Goal: Information Seeking & Learning: Learn about a topic

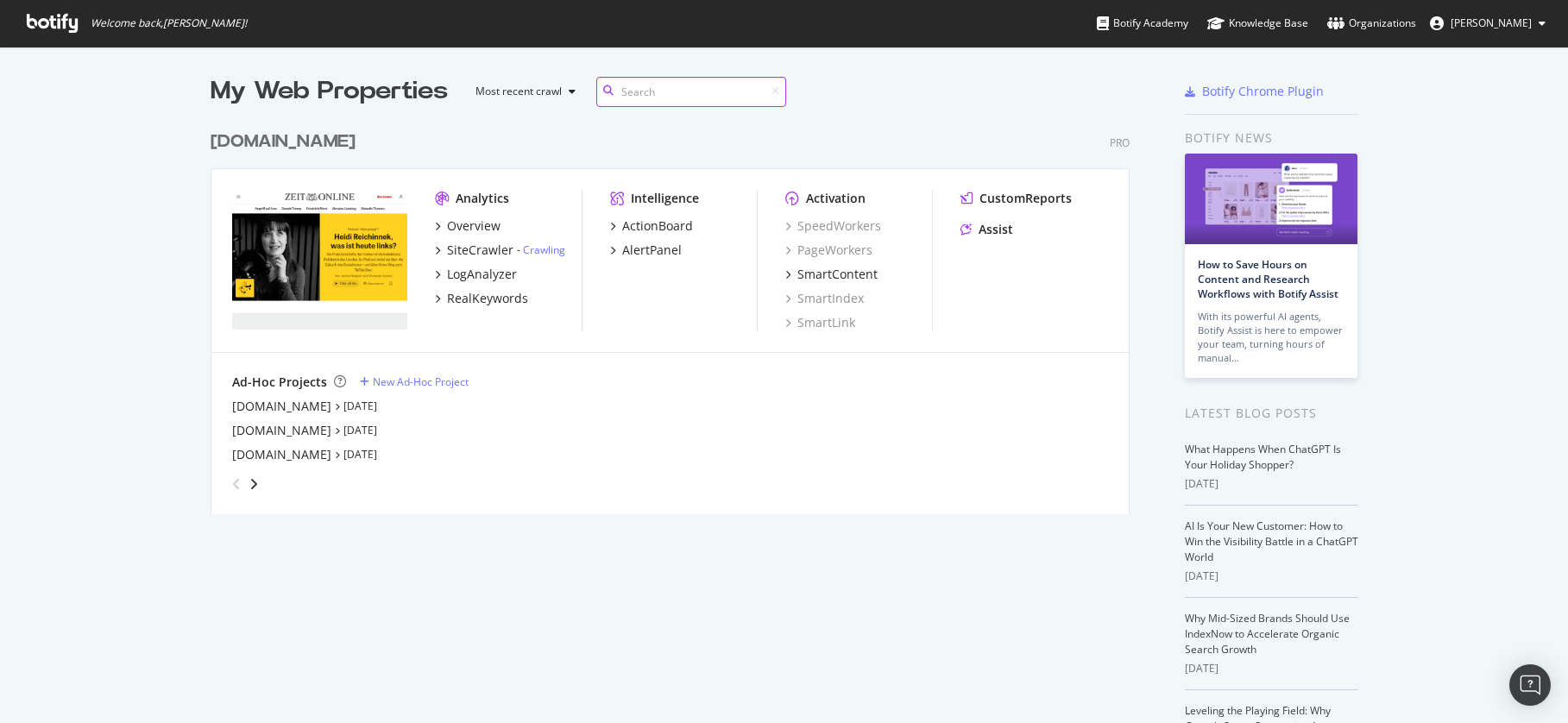
scroll to position [392, 920]
click at [467, 249] on div "SiteCrawler" at bounding box center [479, 250] width 66 height 18
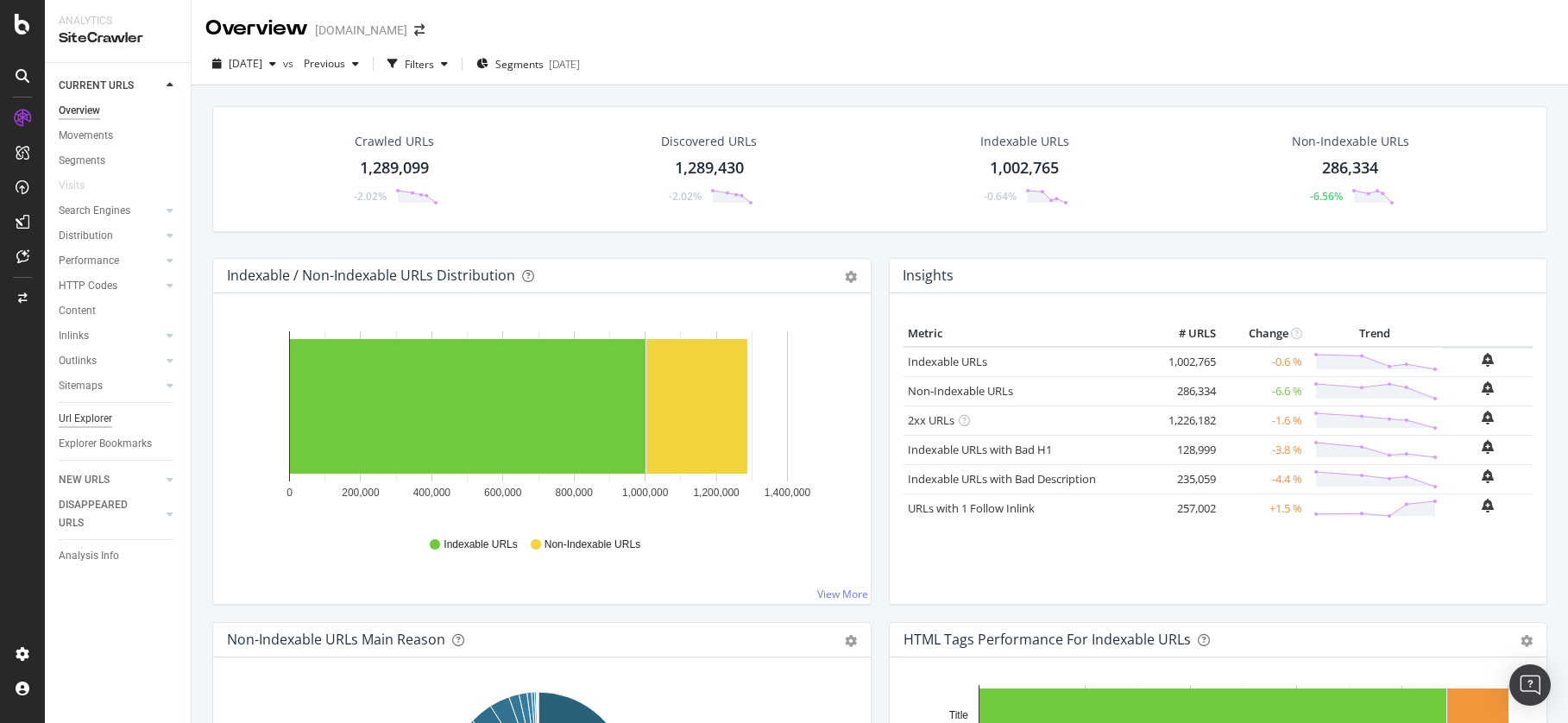
click at [93, 424] on div "Url Explorer" at bounding box center [85, 418] width 53 height 18
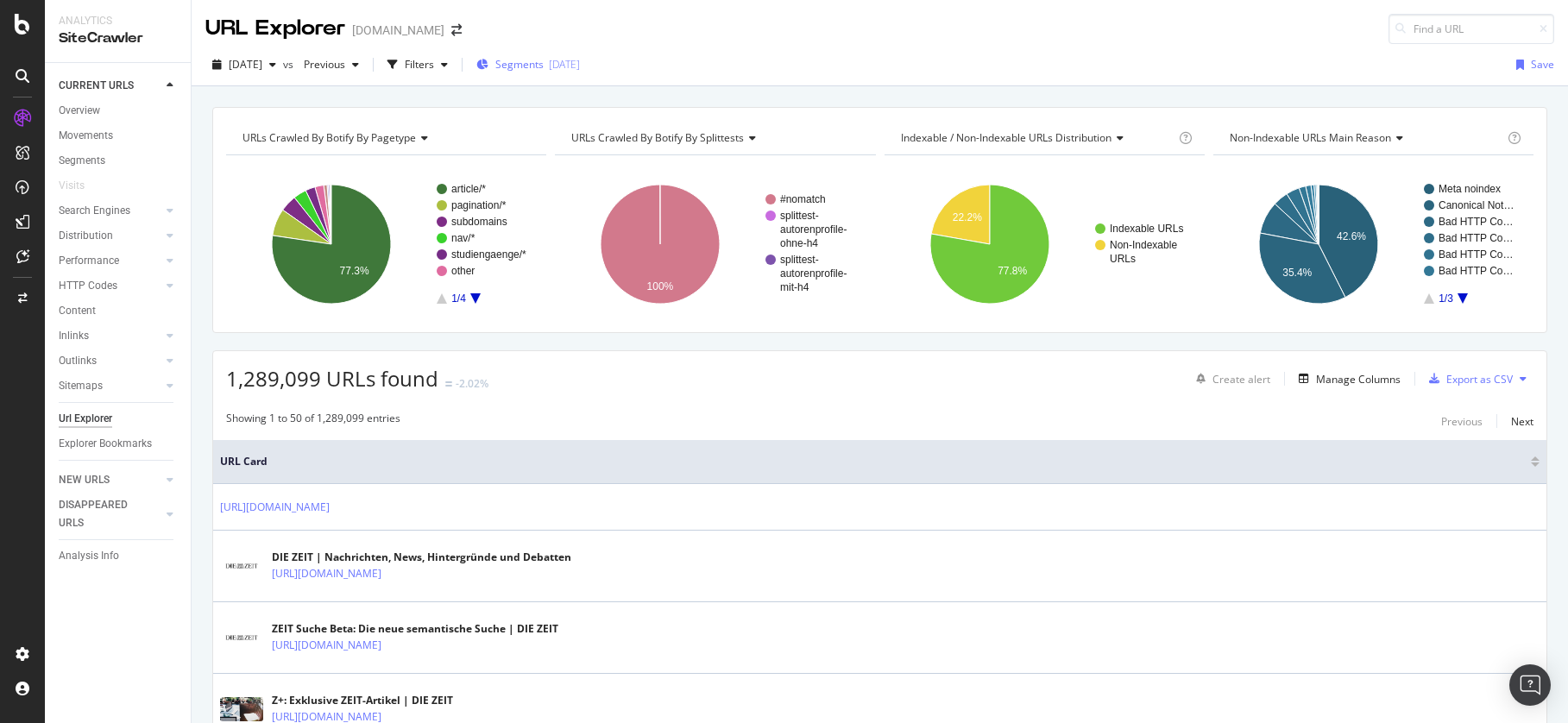
click at [513, 55] on div "Segments [DATE]" at bounding box center [528, 65] width 103 height 26
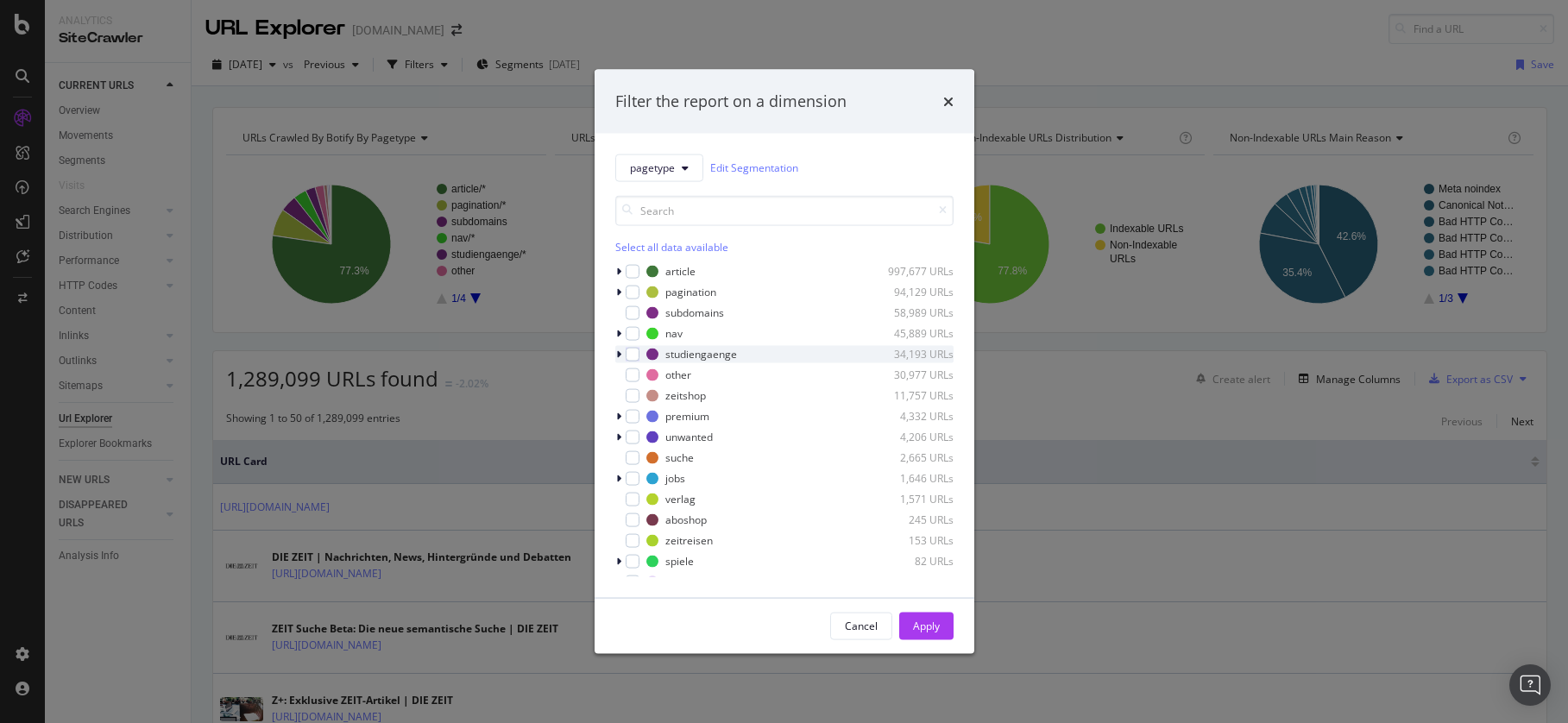
click at [620, 350] on icon "modal" at bounding box center [619, 354] width 5 height 11
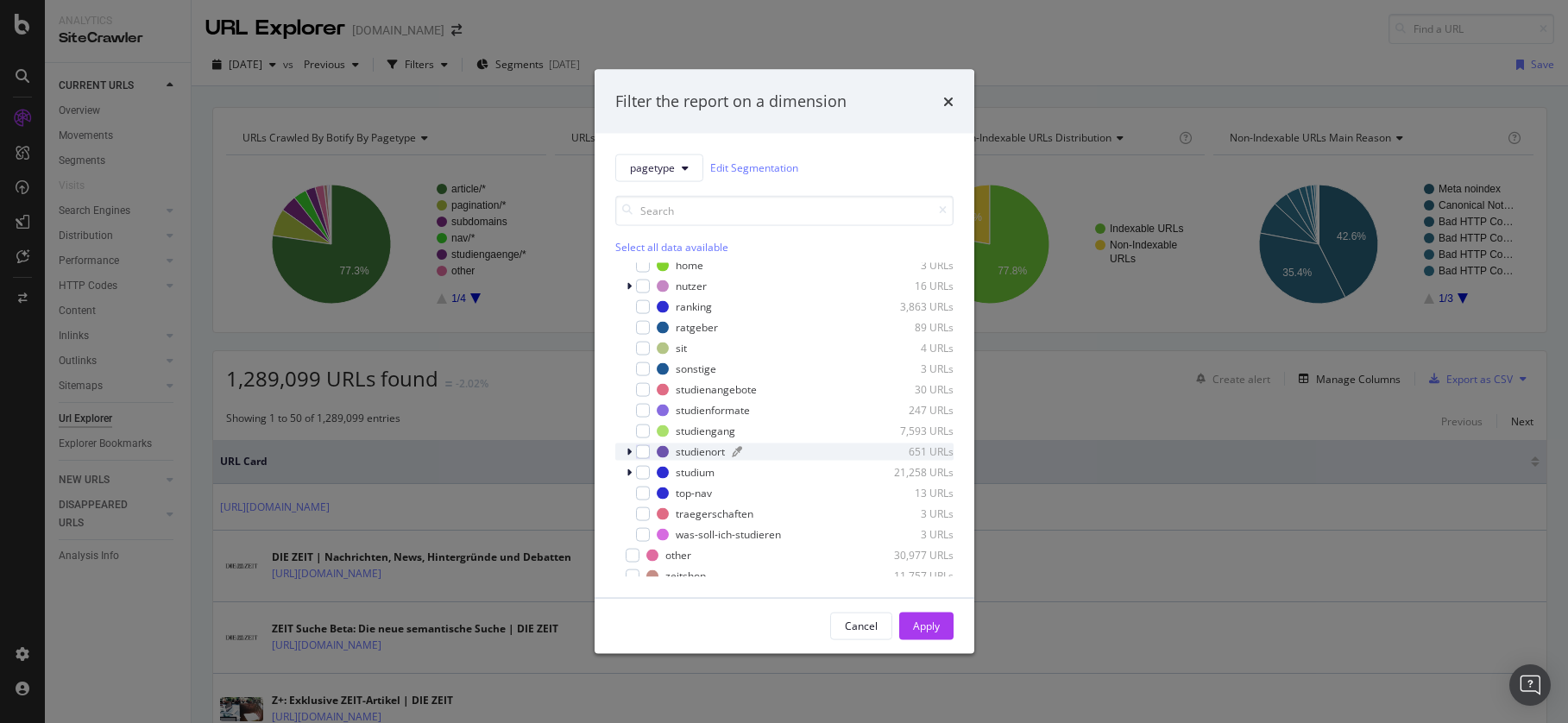
scroll to position [163, 0]
click at [631, 459] on div "modal" at bounding box center [631, 460] width 11 height 18
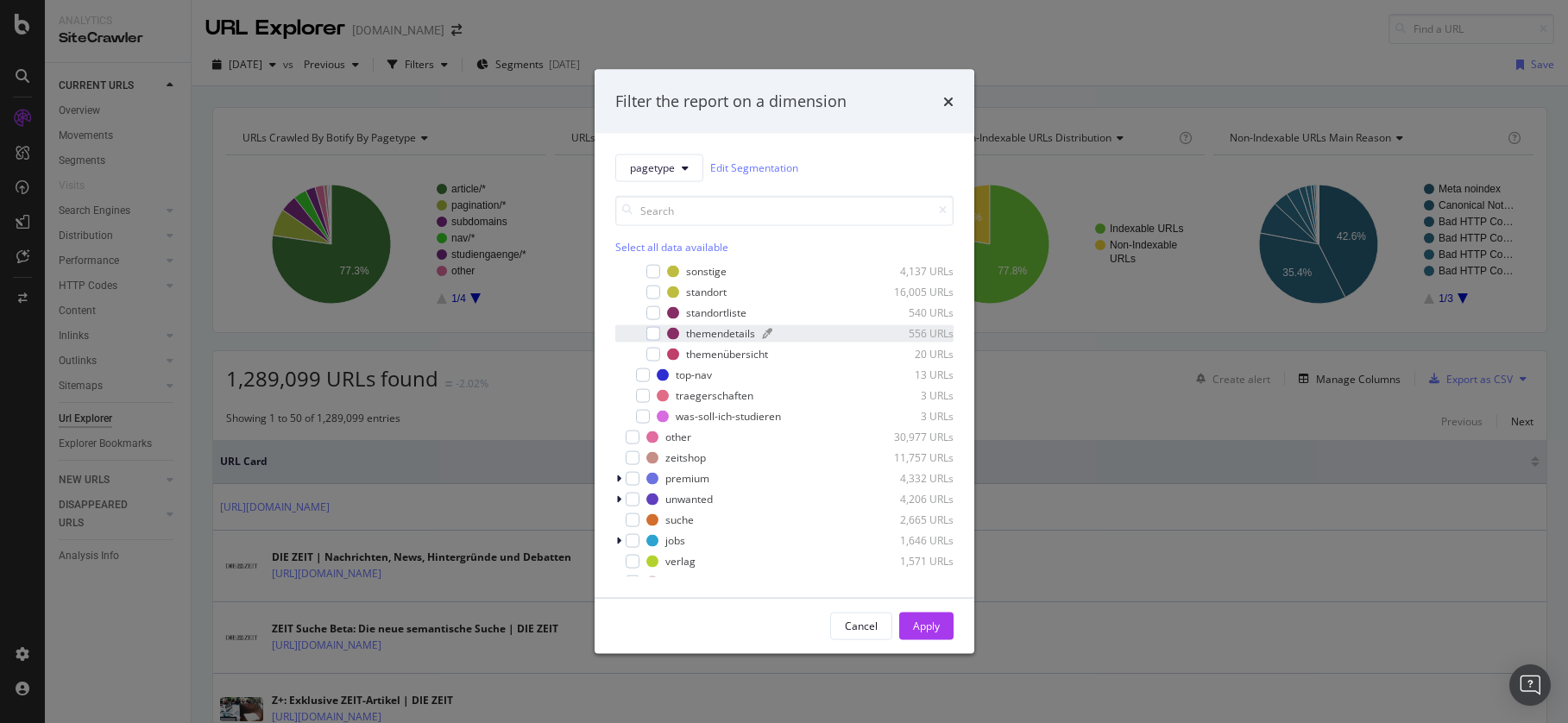
scroll to position [336, 0]
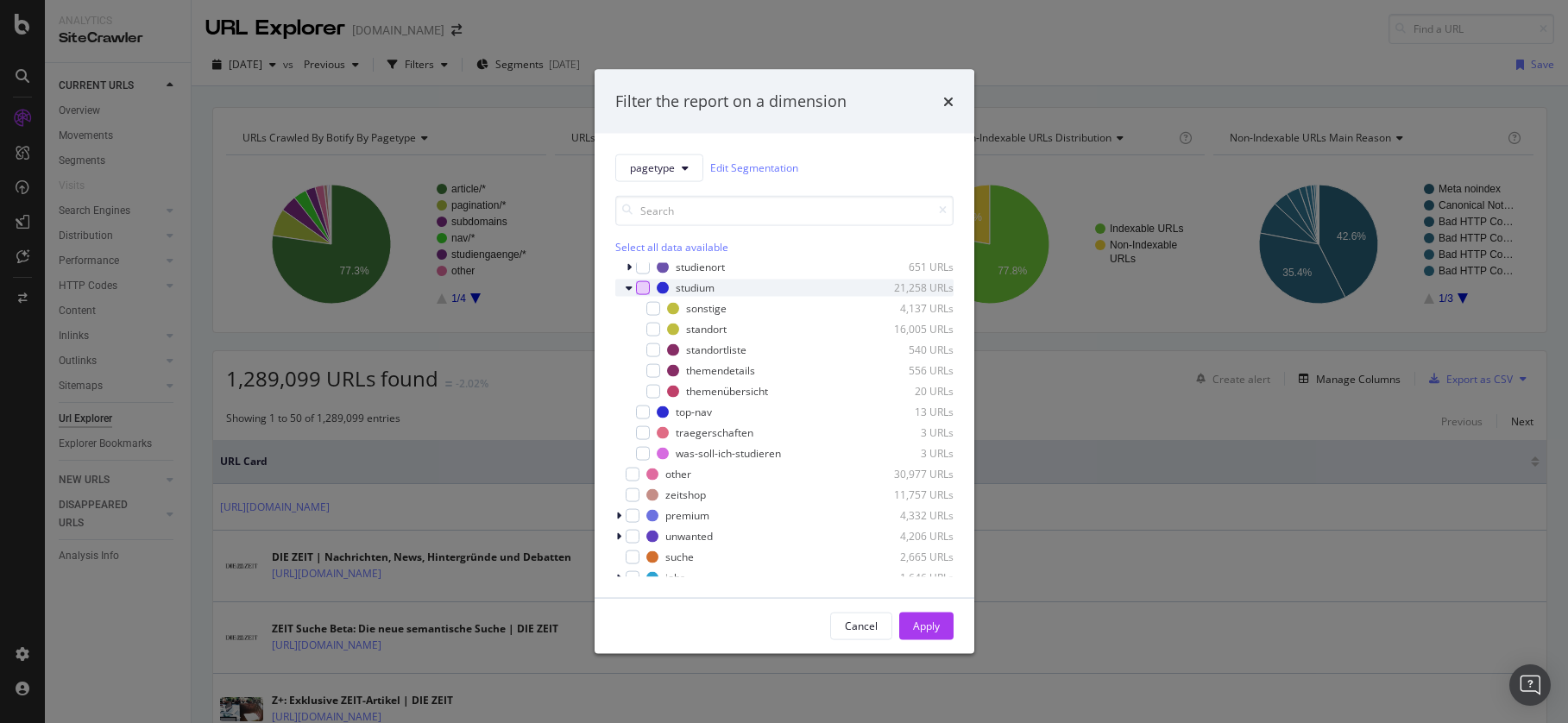
click at [646, 291] on div "modal" at bounding box center [643, 287] width 14 height 14
click at [920, 620] on div "Apply" at bounding box center [926, 626] width 27 height 15
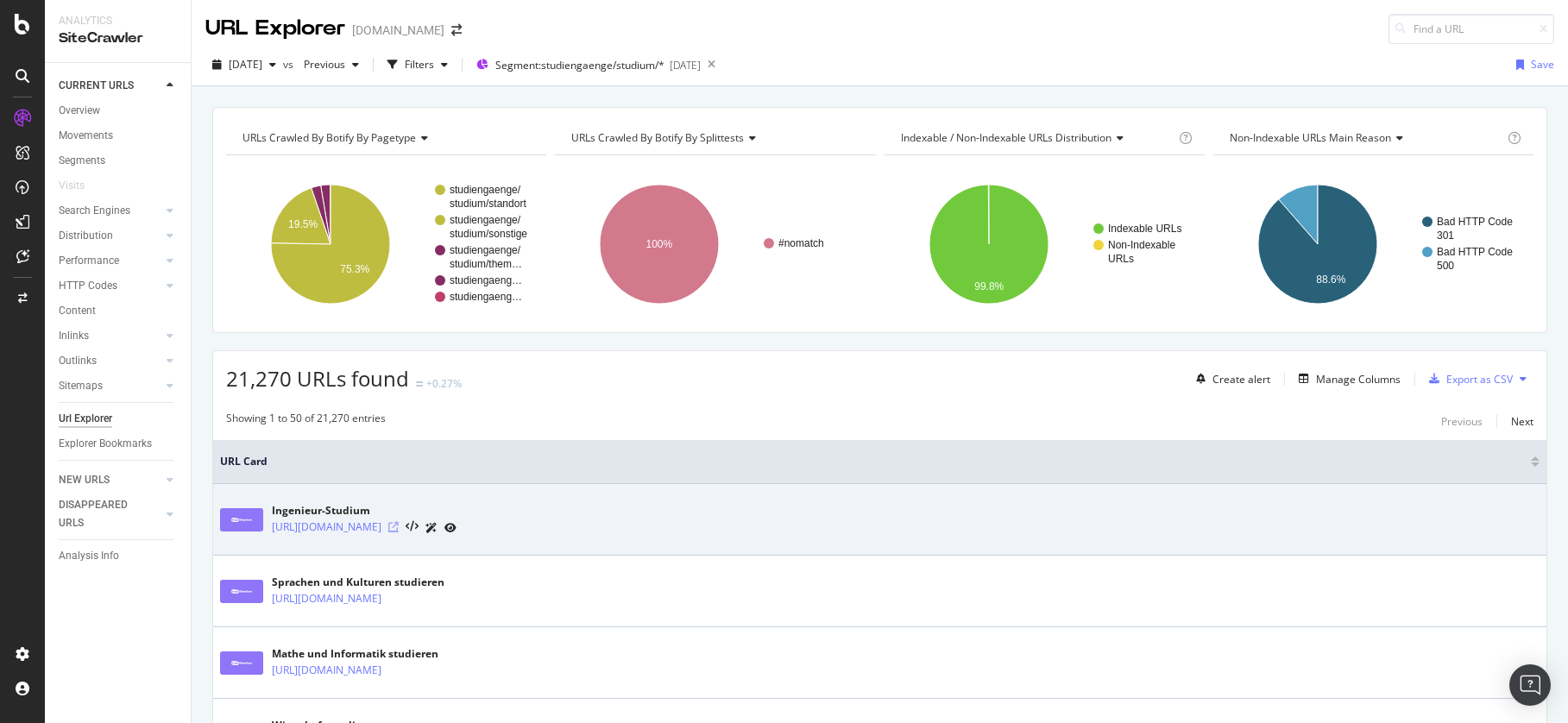
click at [399, 526] on icon at bounding box center [394, 527] width 11 height 11
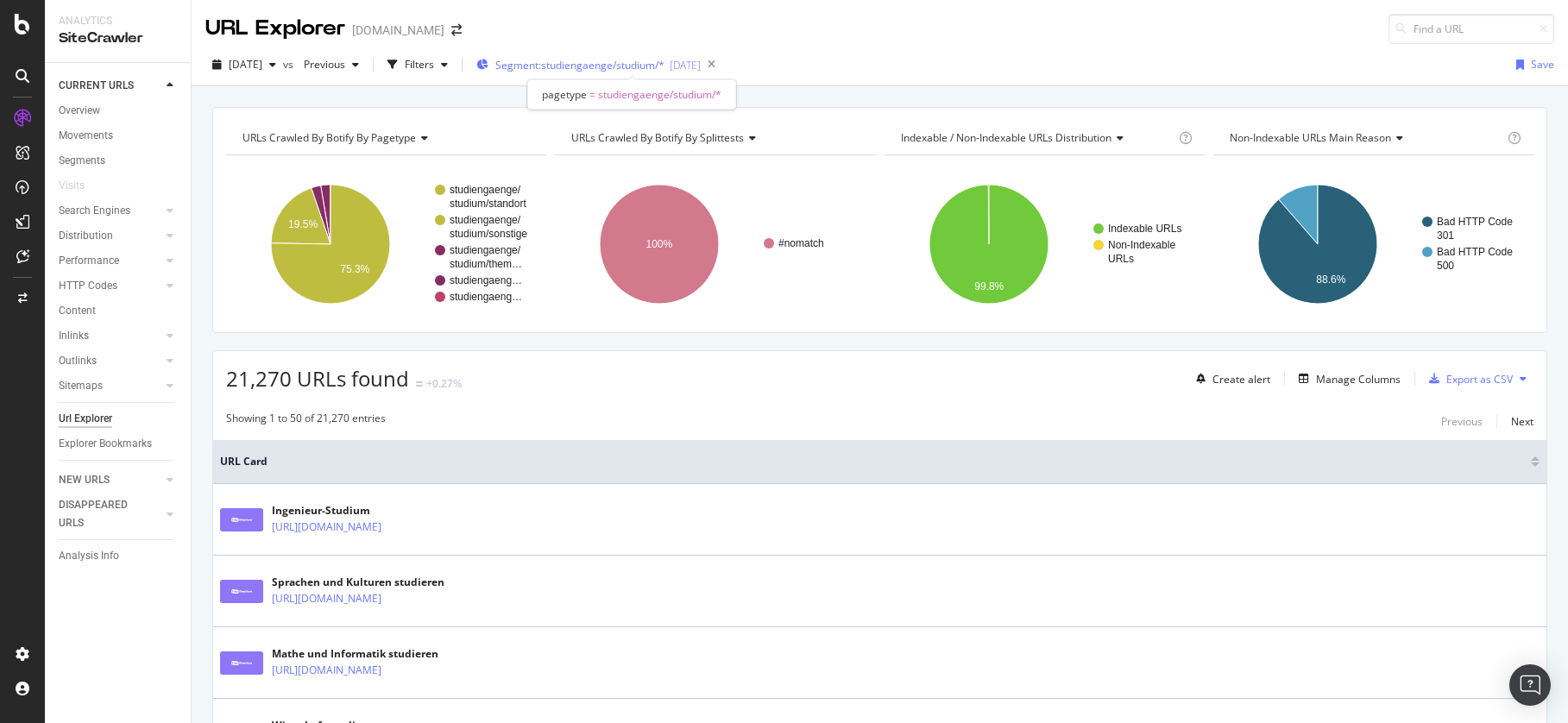
click at [617, 57] on span "Segment: studiengaenge/studium/*" at bounding box center [579, 65] width 169 height 15
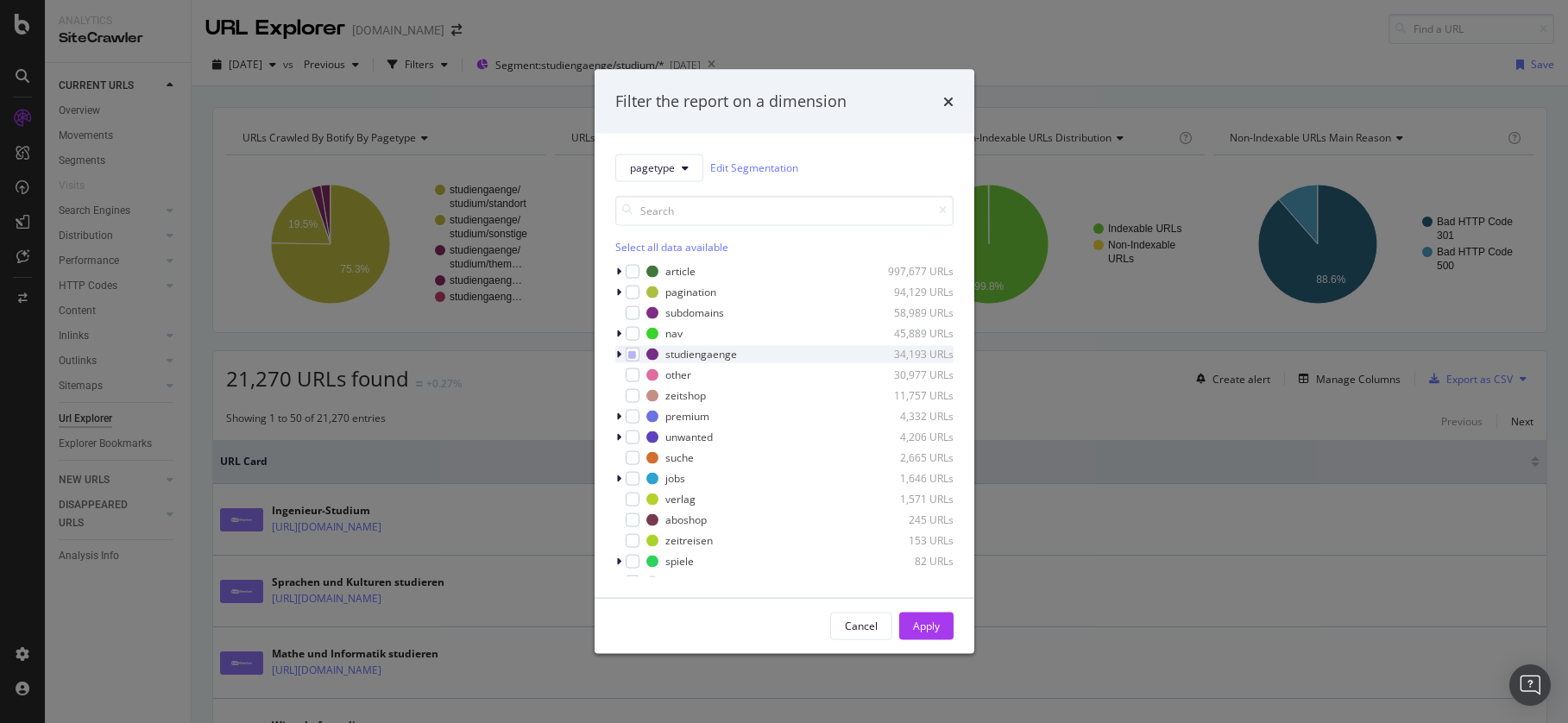
click at [620, 354] on div "modal" at bounding box center [621, 354] width 11 height 18
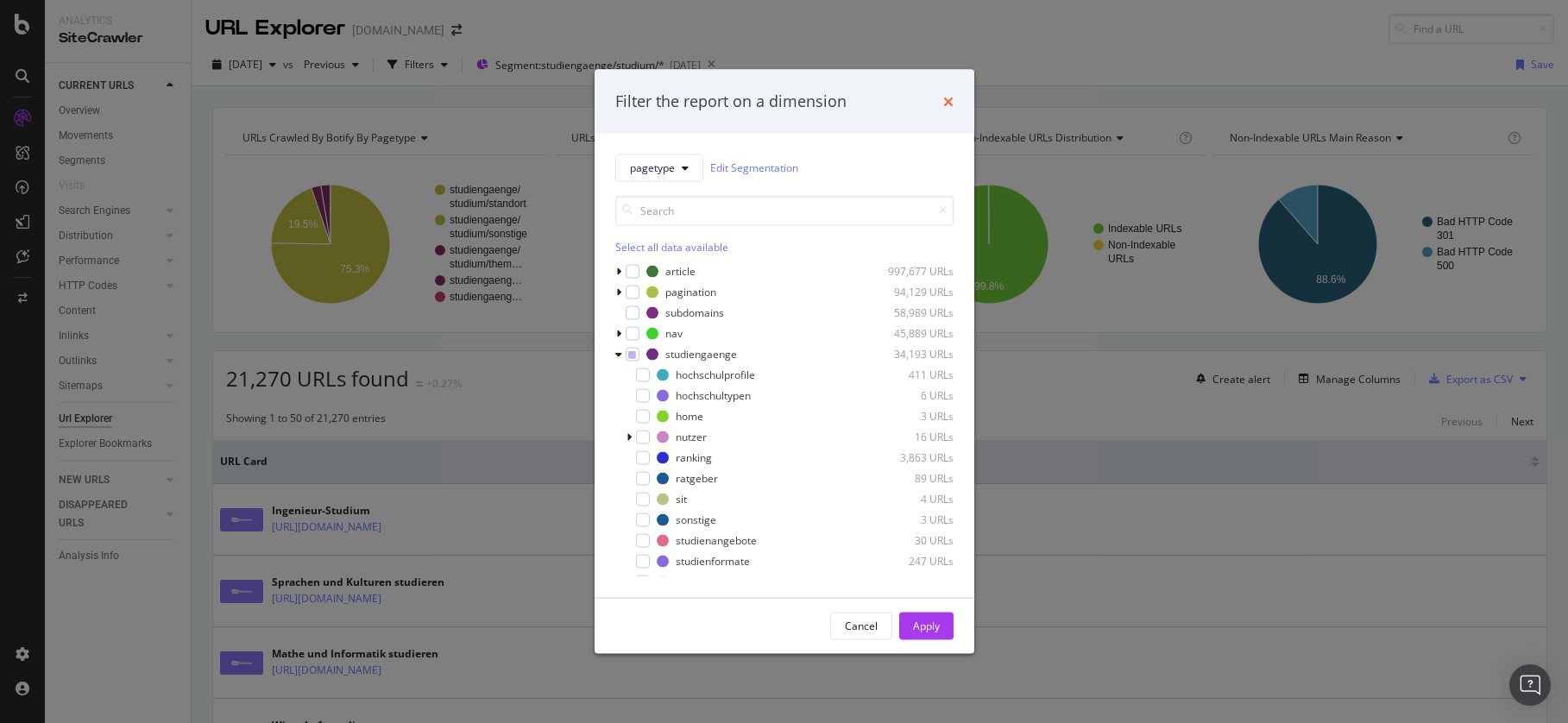
drag, startPoint x: 958, startPoint y: 92, endPoint x: 945, endPoint y: 103, distance: 17.0
click at [952, 97] on div "Filter the report on a dimension" at bounding box center [784, 102] width 379 height 64
click at [945, 103] on icon "times" at bounding box center [948, 101] width 11 height 14
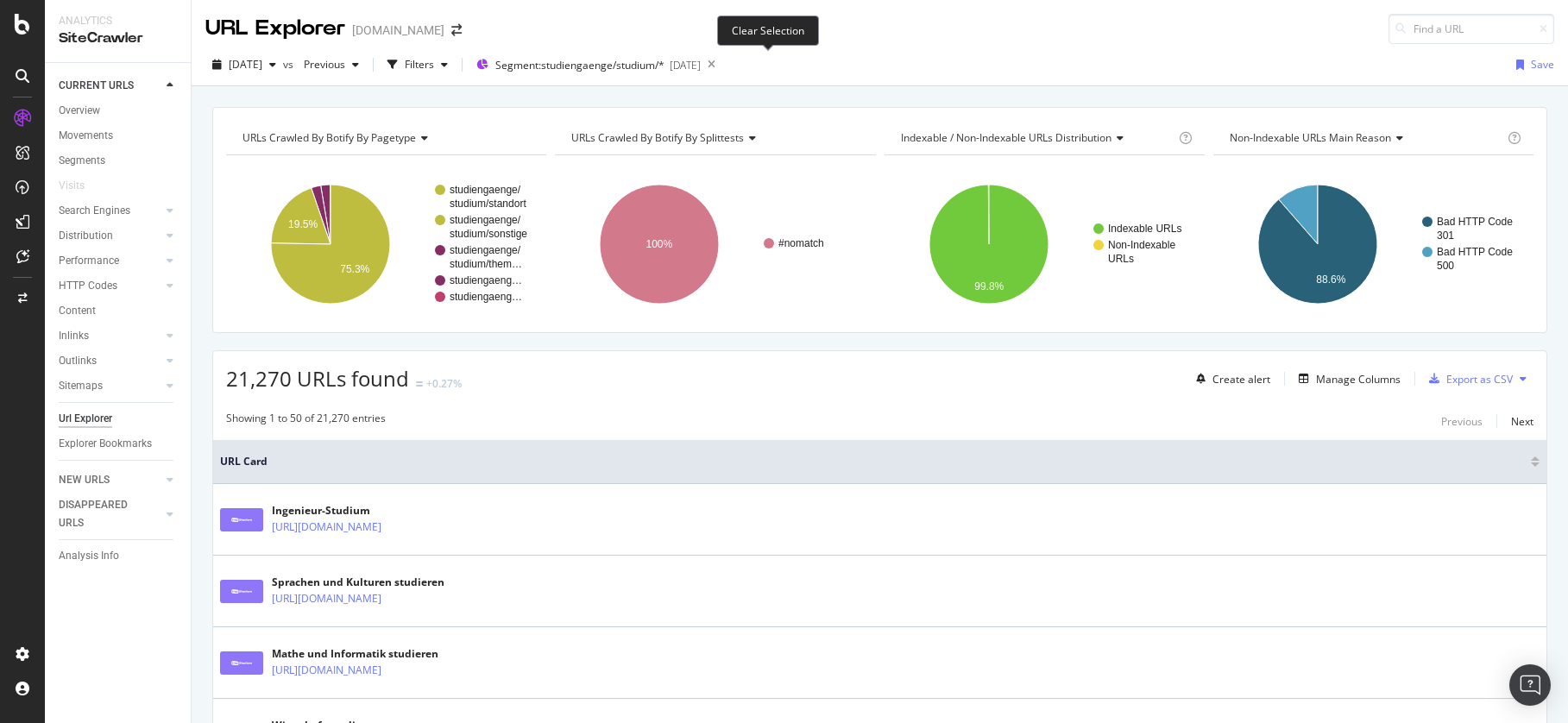
click at [723, 64] on icon at bounding box center [711, 65] width 21 height 24
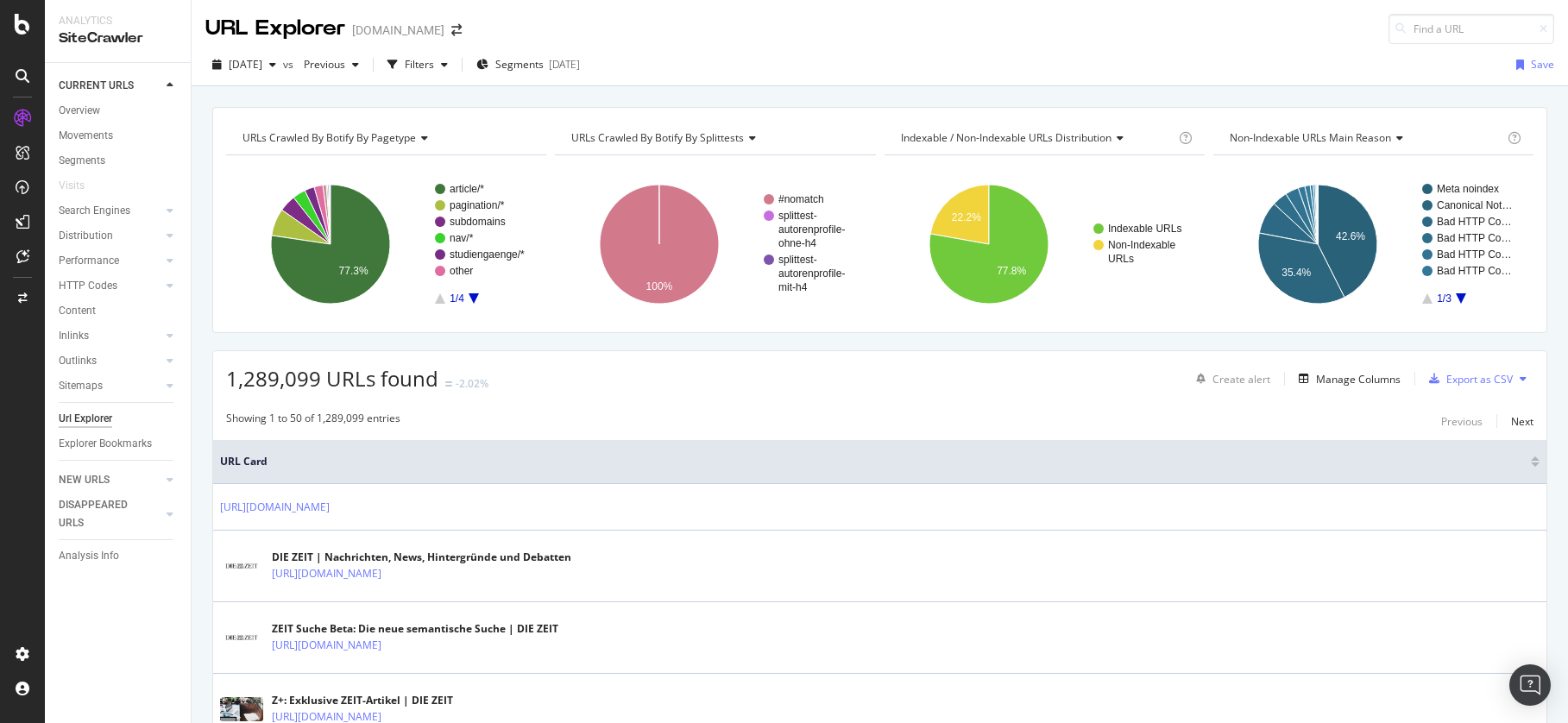
click at [769, 65] on div "[DATE] vs Previous Filters Segments [DATE] Save" at bounding box center [880, 68] width 1376 height 34
click at [434, 63] on div "Filters" at bounding box center [419, 64] width 29 height 15
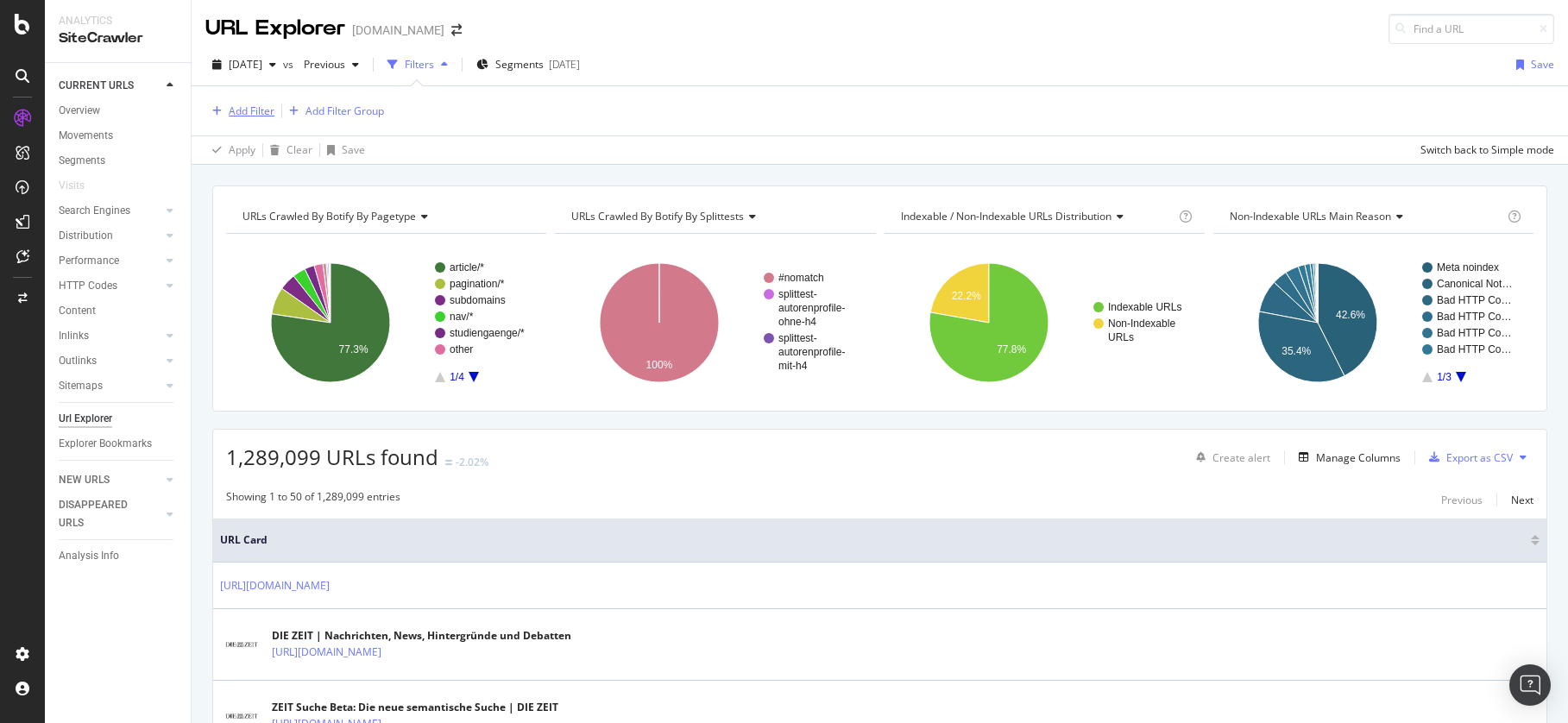
click at [237, 108] on div "Add Filter" at bounding box center [252, 110] width 46 height 15
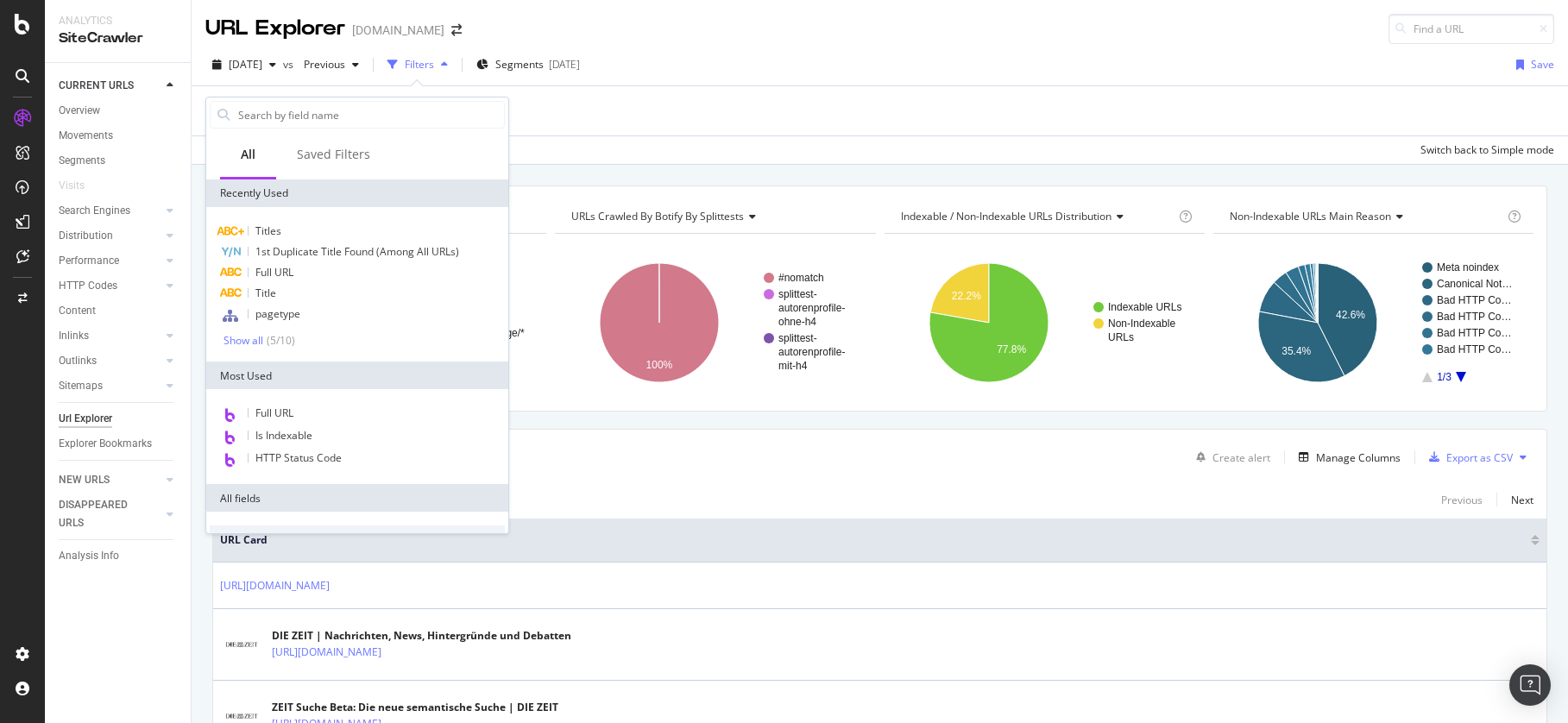
drag, startPoint x: 327, startPoint y: 415, endPoint x: 269, endPoint y: 284, distance: 143.3
click at [327, 415] on div "Full URL" at bounding box center [357, 414] width 295 height 22
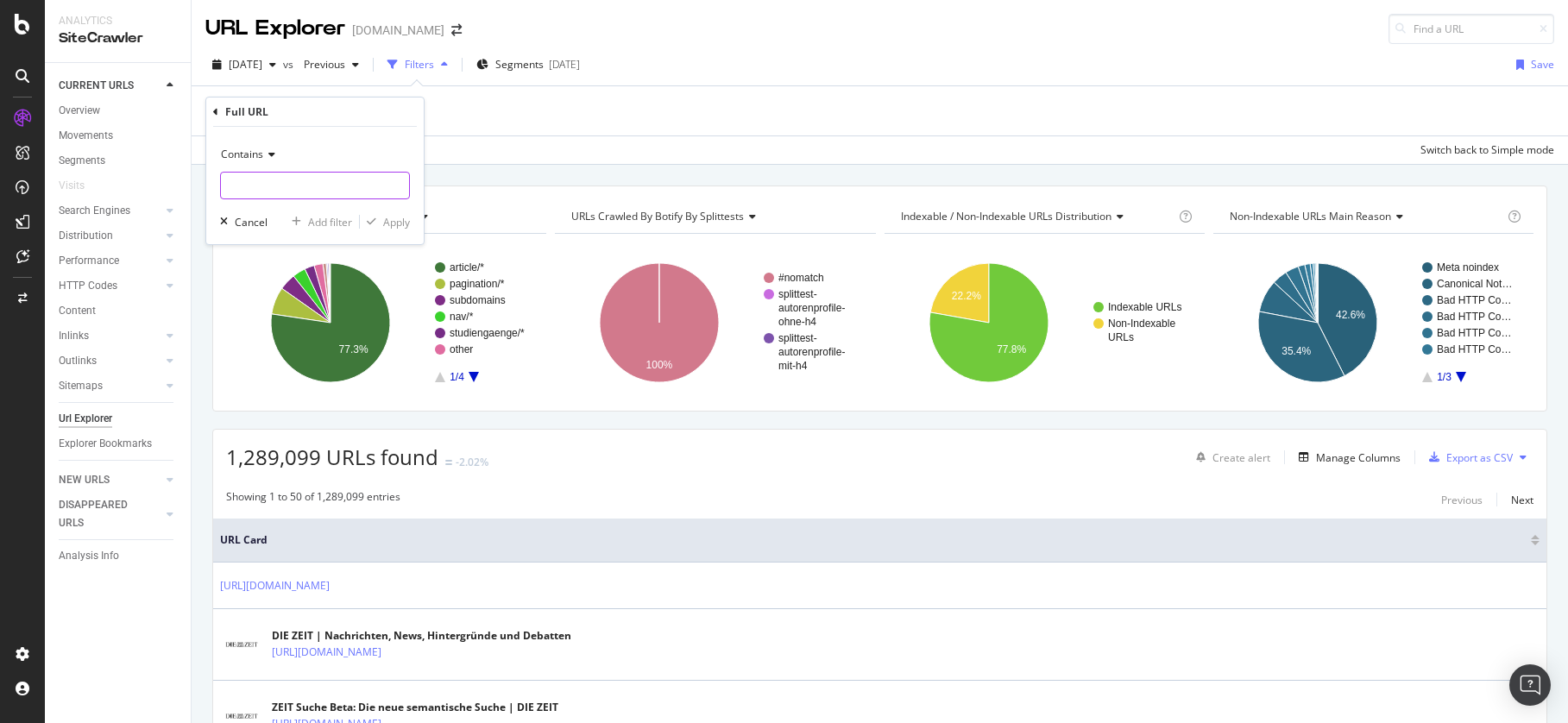
click at [290, 180] on input "text" at bounding box center [315, 185] width 188 height 27
paste input "[URL][DOMAIN_NAME]"
type input "[URL][DOMAIN_NAME]"
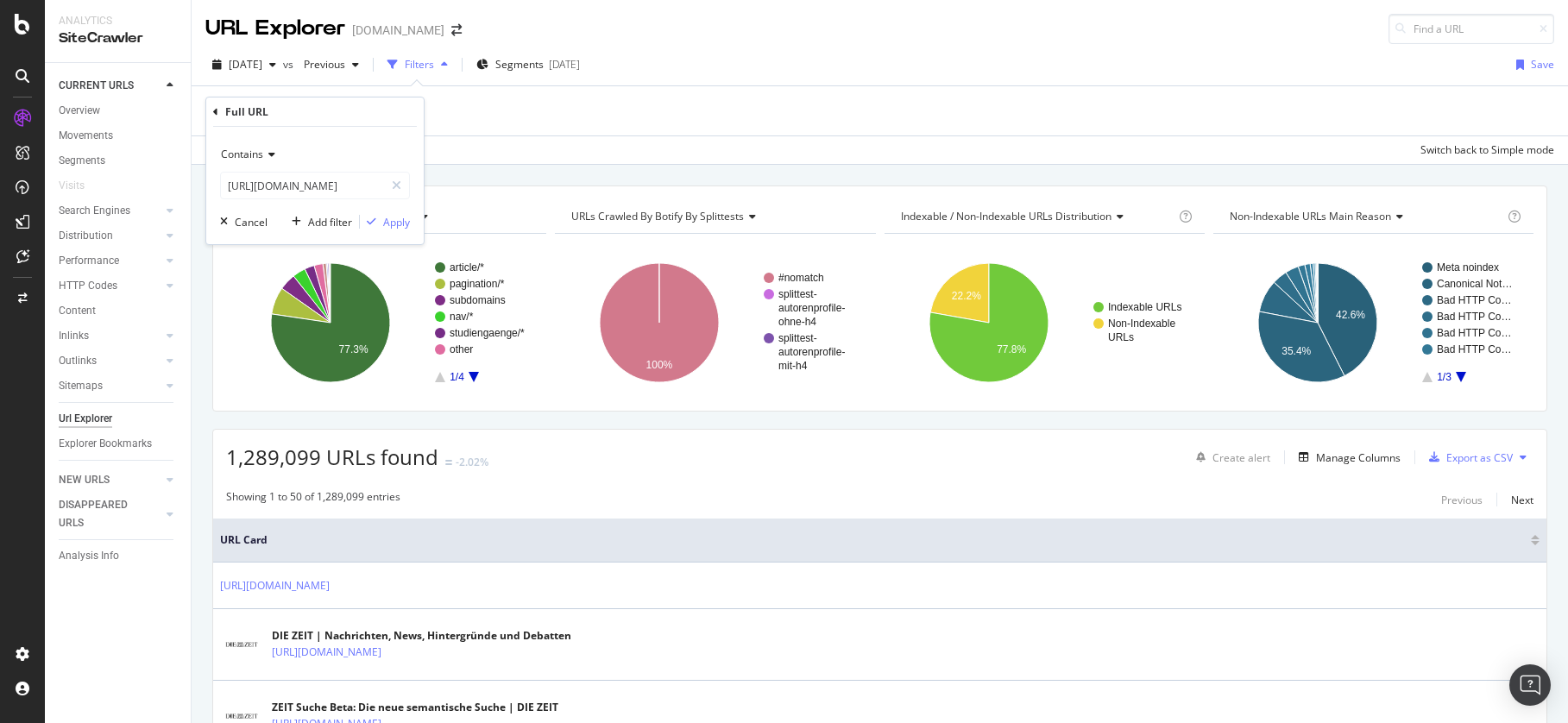
click at [269, 153] on icon at bounding box center [270, 155] width 12 height 11
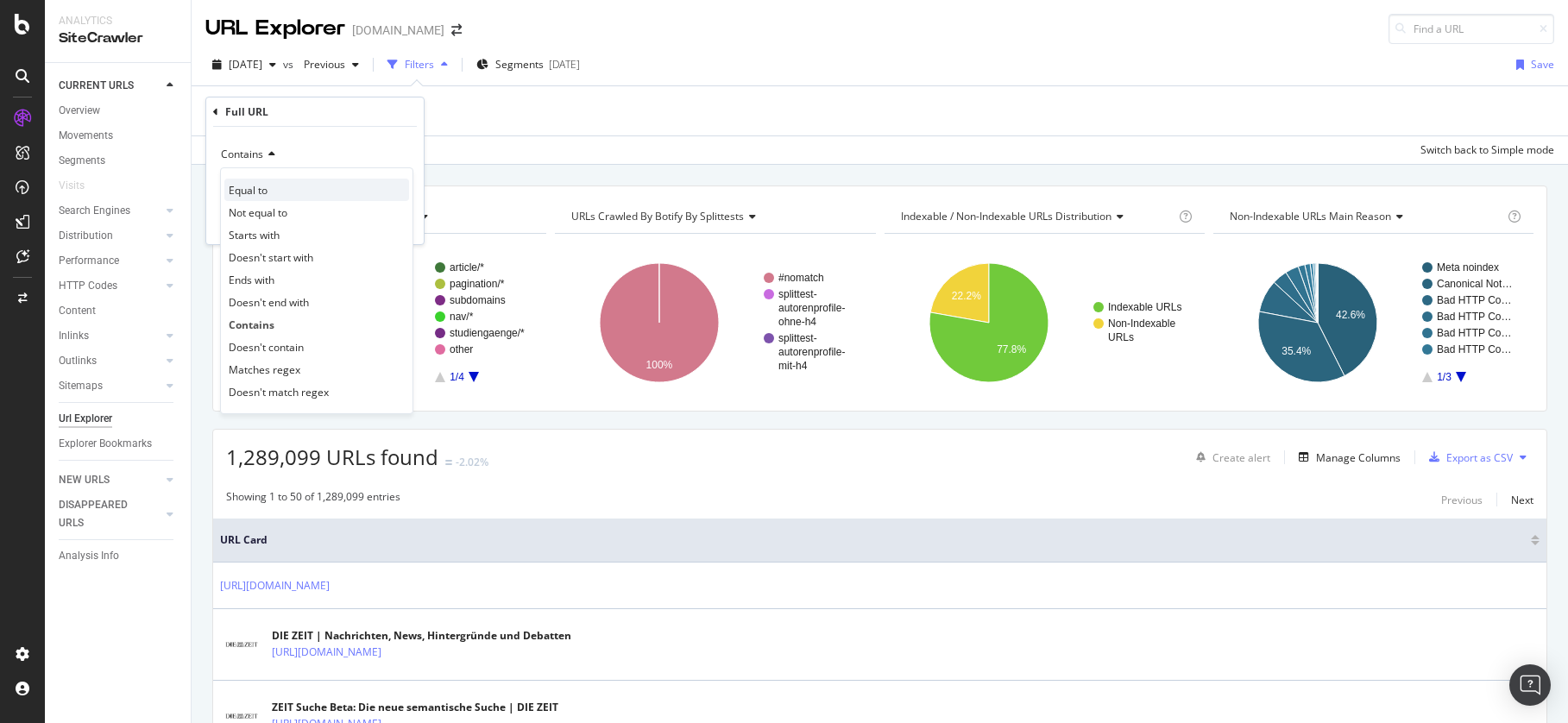
click at [277, 190] on div "Equal to" at bounding box center [317, 189] width 185 height 22
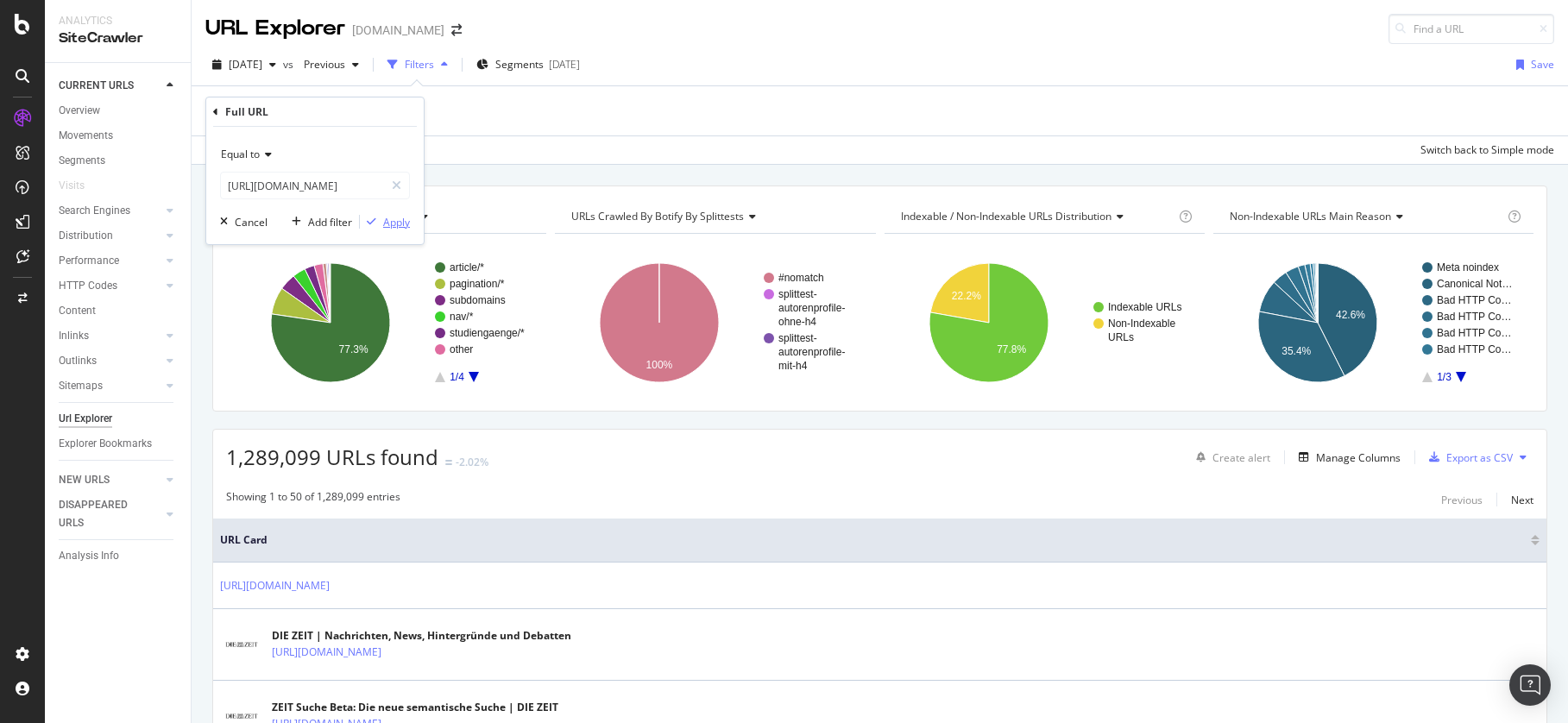
click at [393, 221] on div "Apply" at bounding box center [396, 222] width 27 height 15
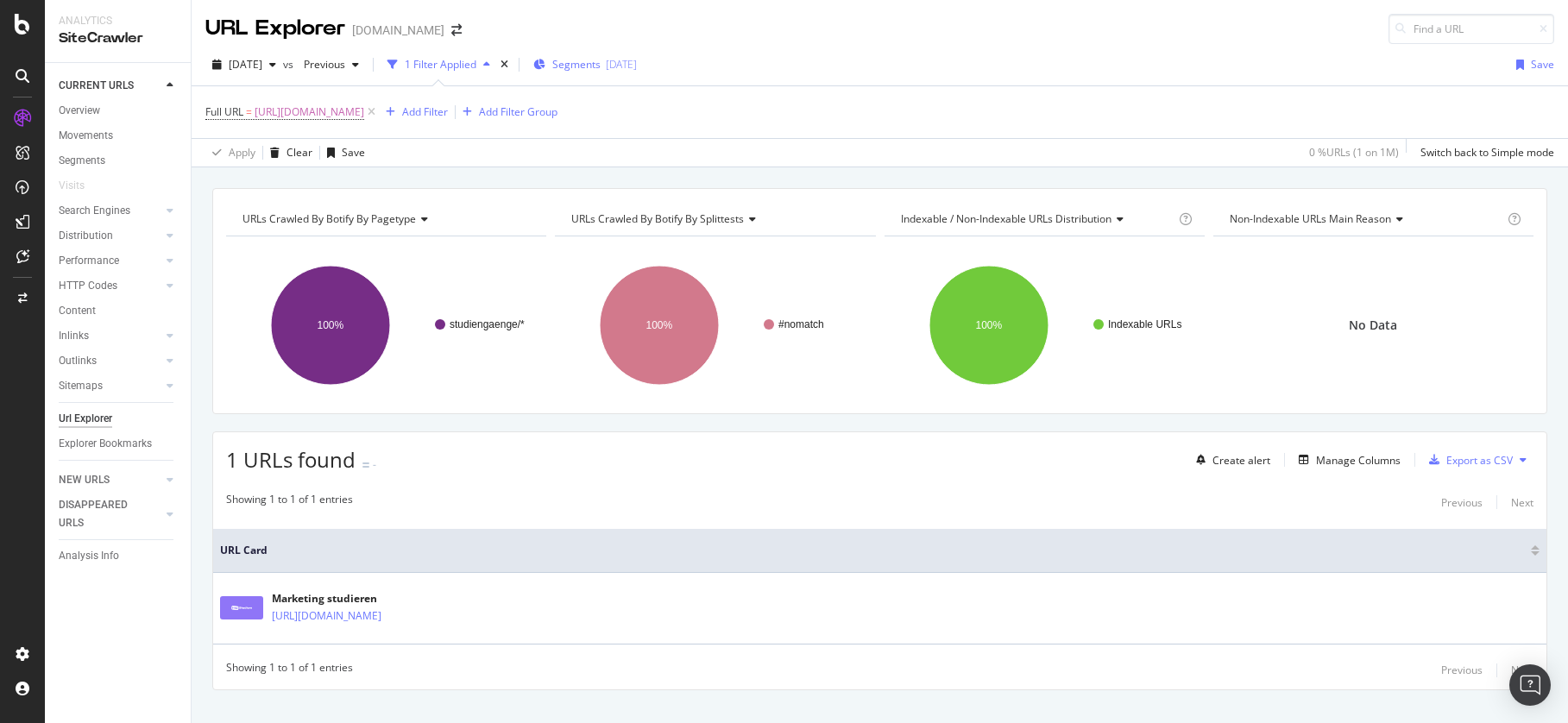
click at [600, 68] on span "Segments" at bounding box center [576, 64] width 49 height 15
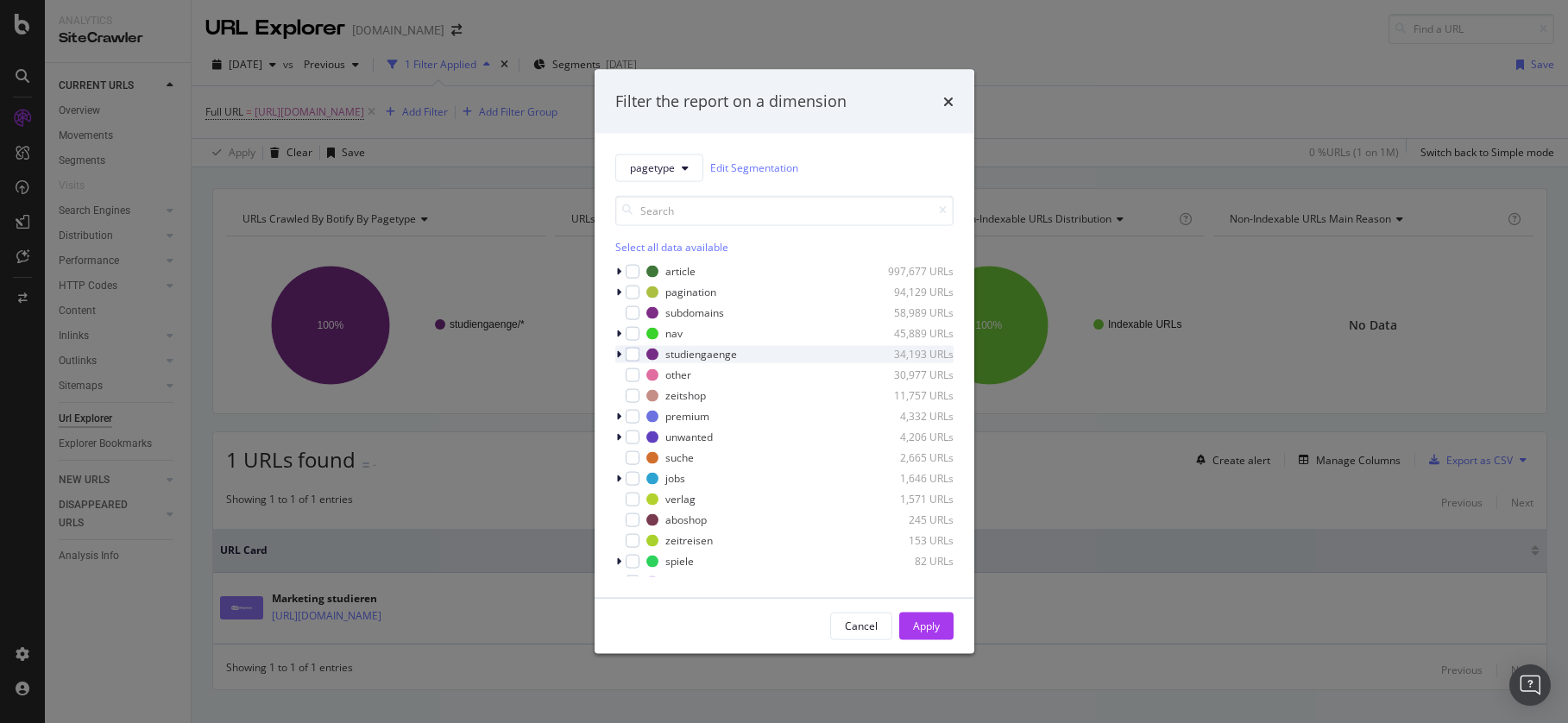
click at [621, 352] on div "modal" at bounding box center [621, 354] width 11 height 18
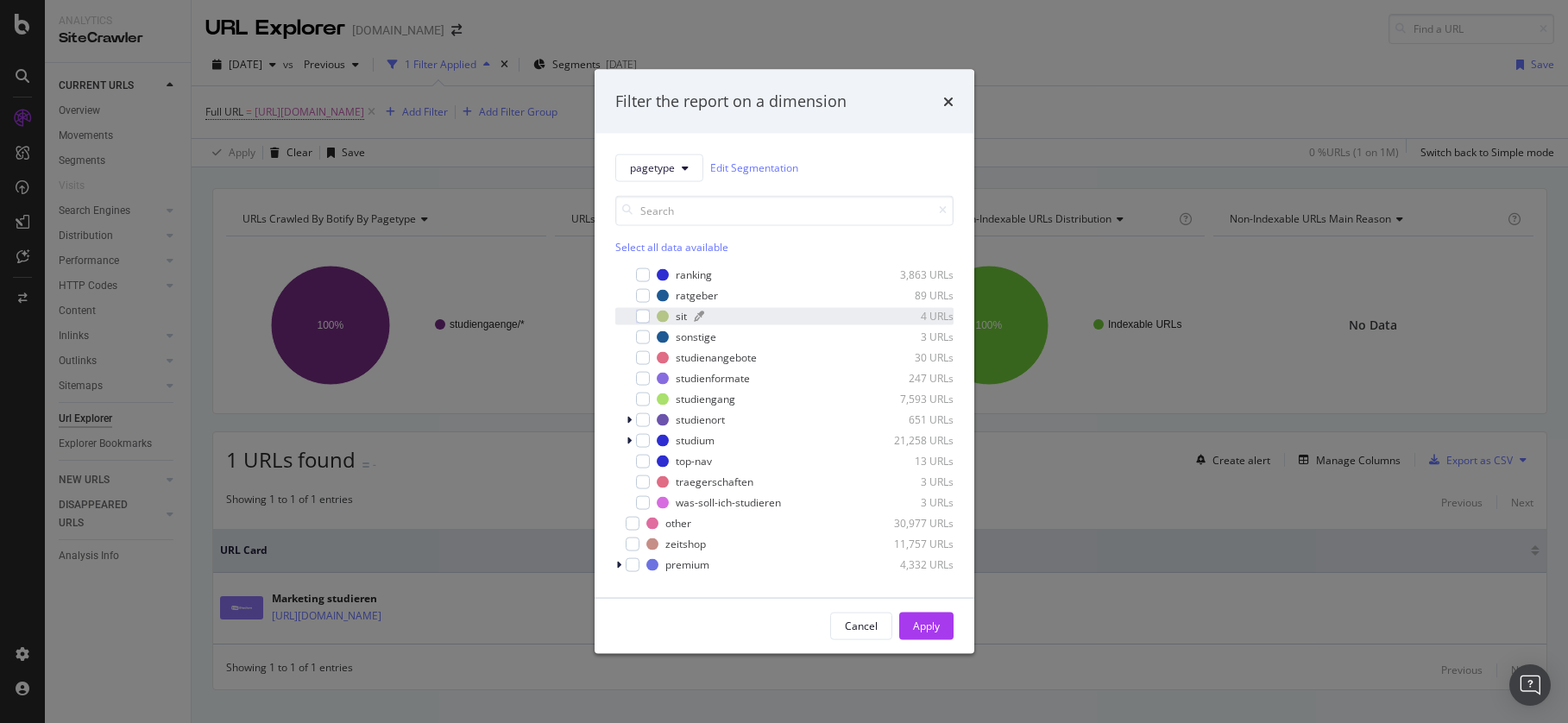
scroll to position [184, 0]
click at [532, 154] on div "Filter the report on a dimension pagetype Edit Segmentation Select all data ava…" at bounding box center [784, 362] width 1568 height 723
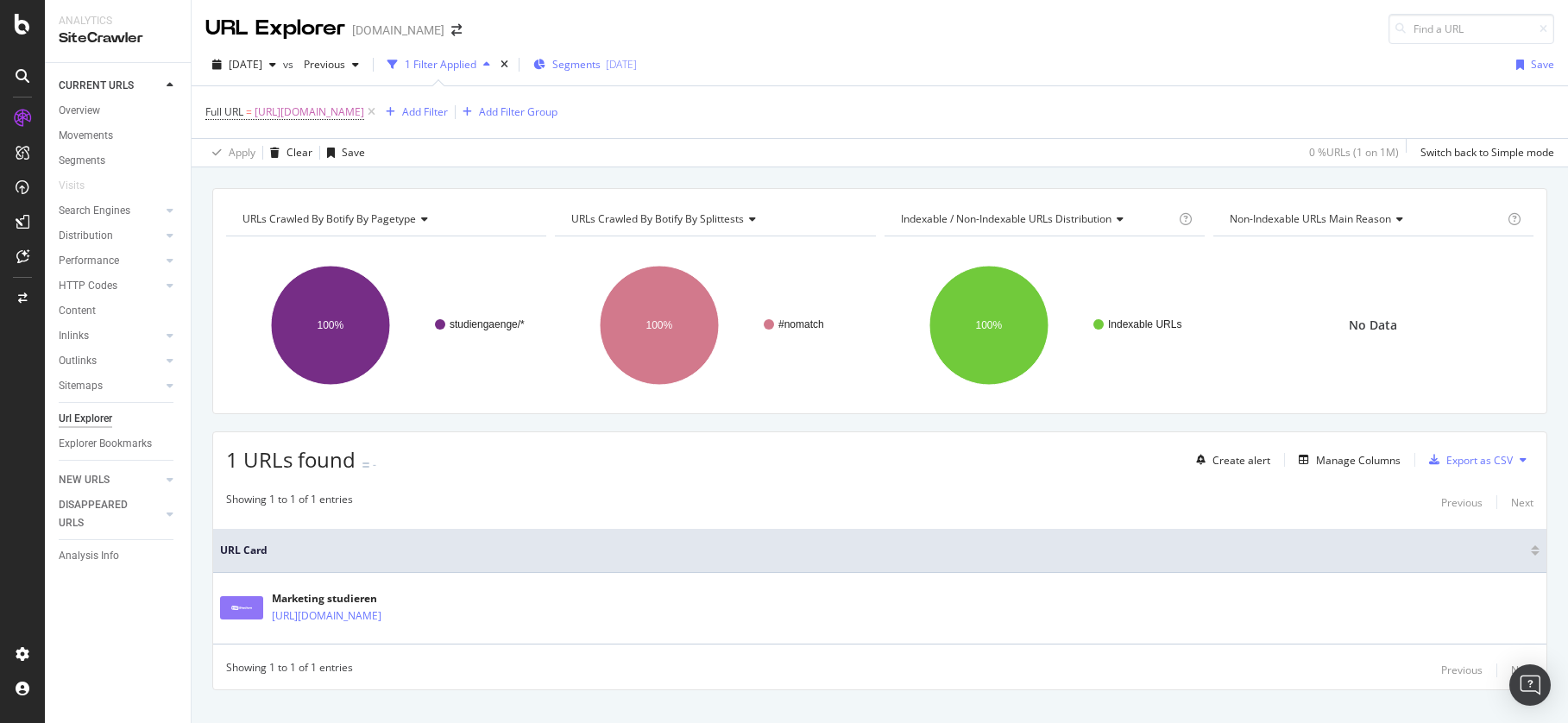
click at [595, 65] on span "Segments" at bounding box center [576, 64] width 49 height 15
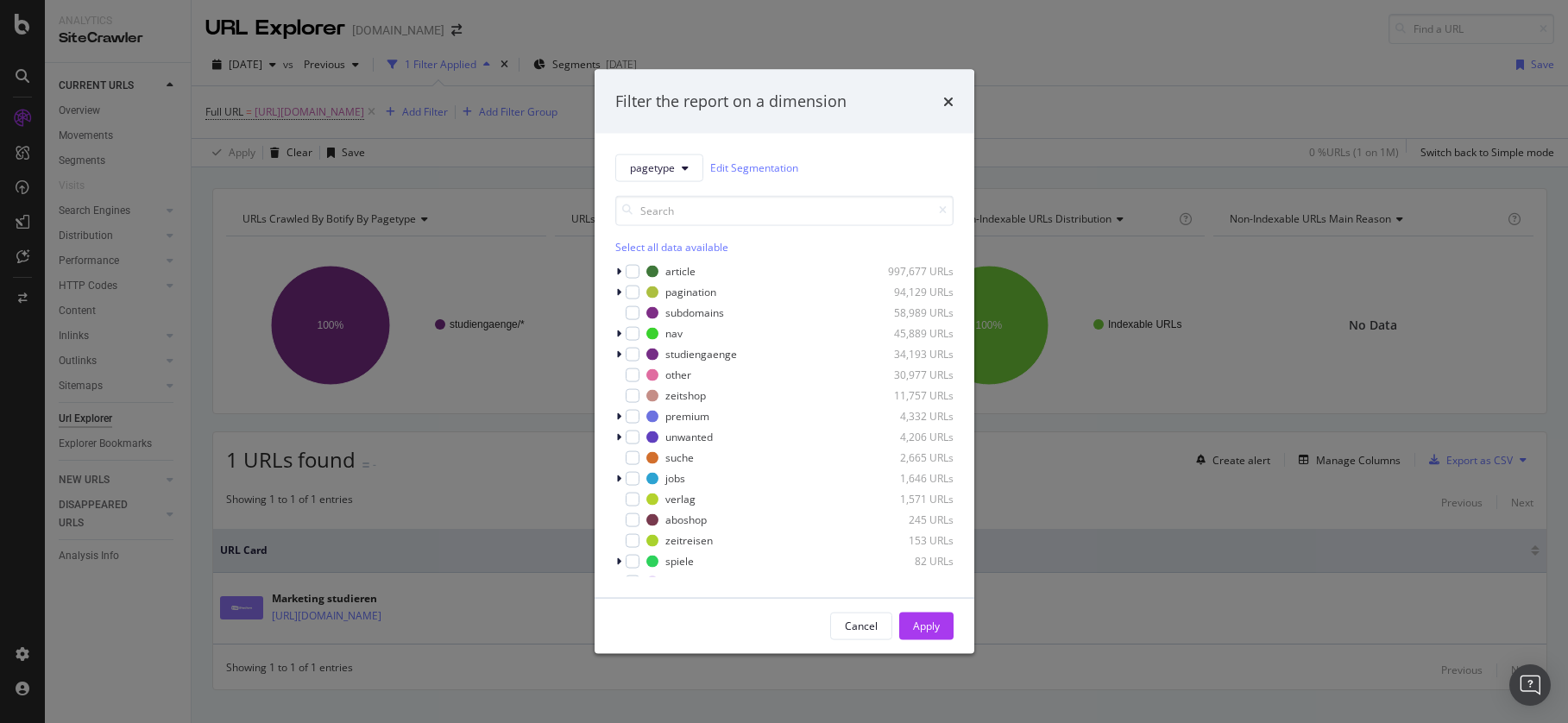
drag, startPoint x: 637, startPoint y: 353, endPoint x: 647, endPoint y: 362, distance: 13.5
click at [637, 353] on div "modal" at bounding box center [632, 354] width 14 height 14
click at [938, 631] on div "Apply" at bounding box center [926, 626] width 27 height 15
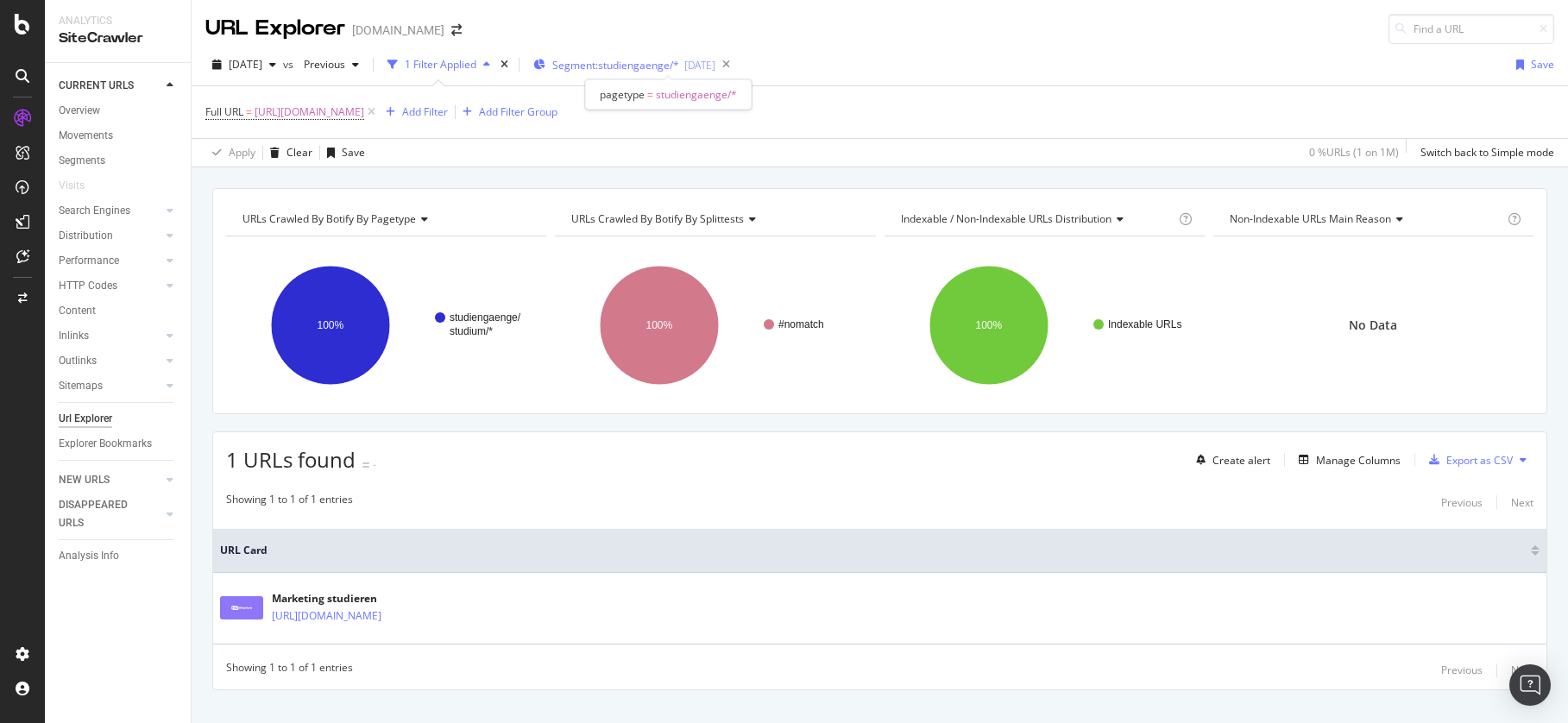
click at [649, 62] on span "Segment: studiengaenge/*" at bounding box center [615, 65] width 126 height 15
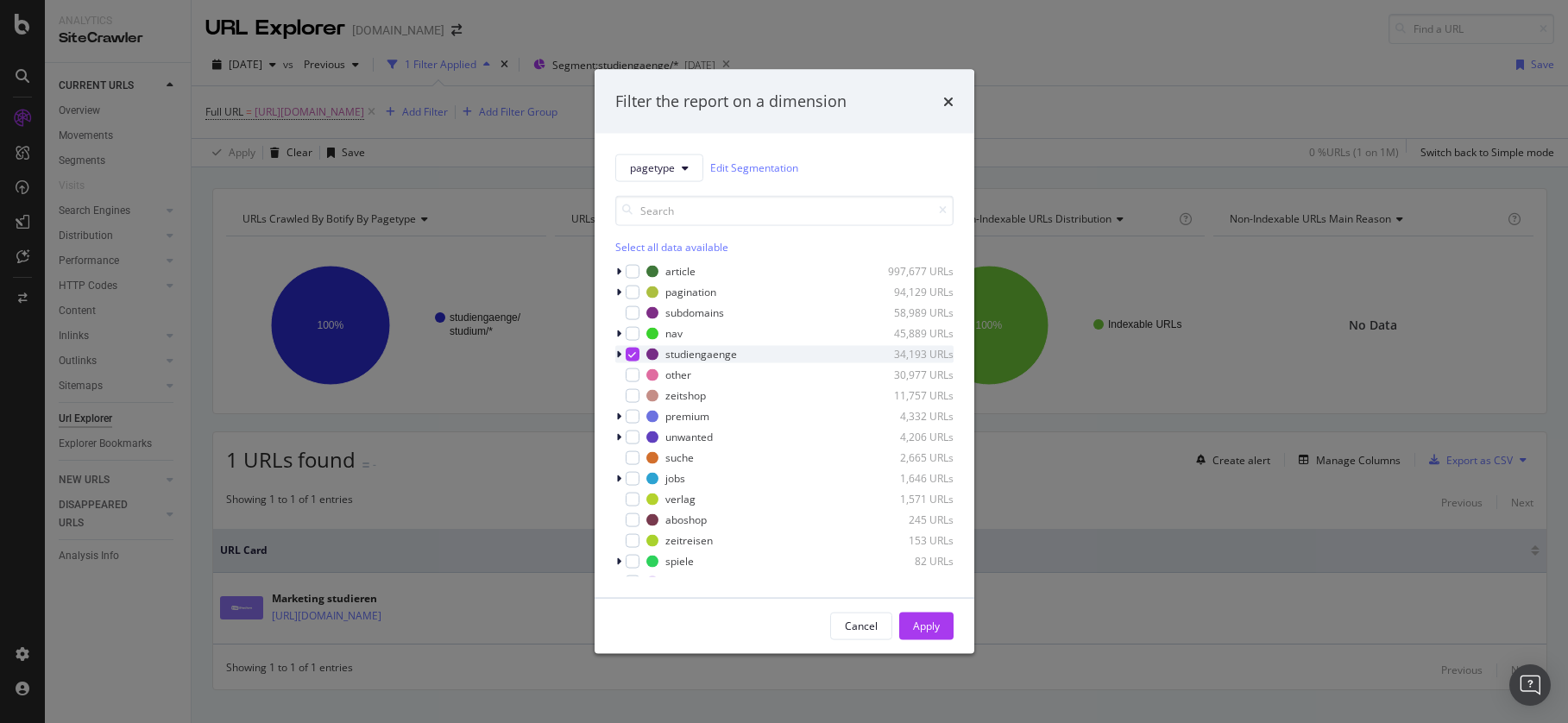
click at [618, 354] on icon "modal" at bounding box center [619, 354] width 5 height 11
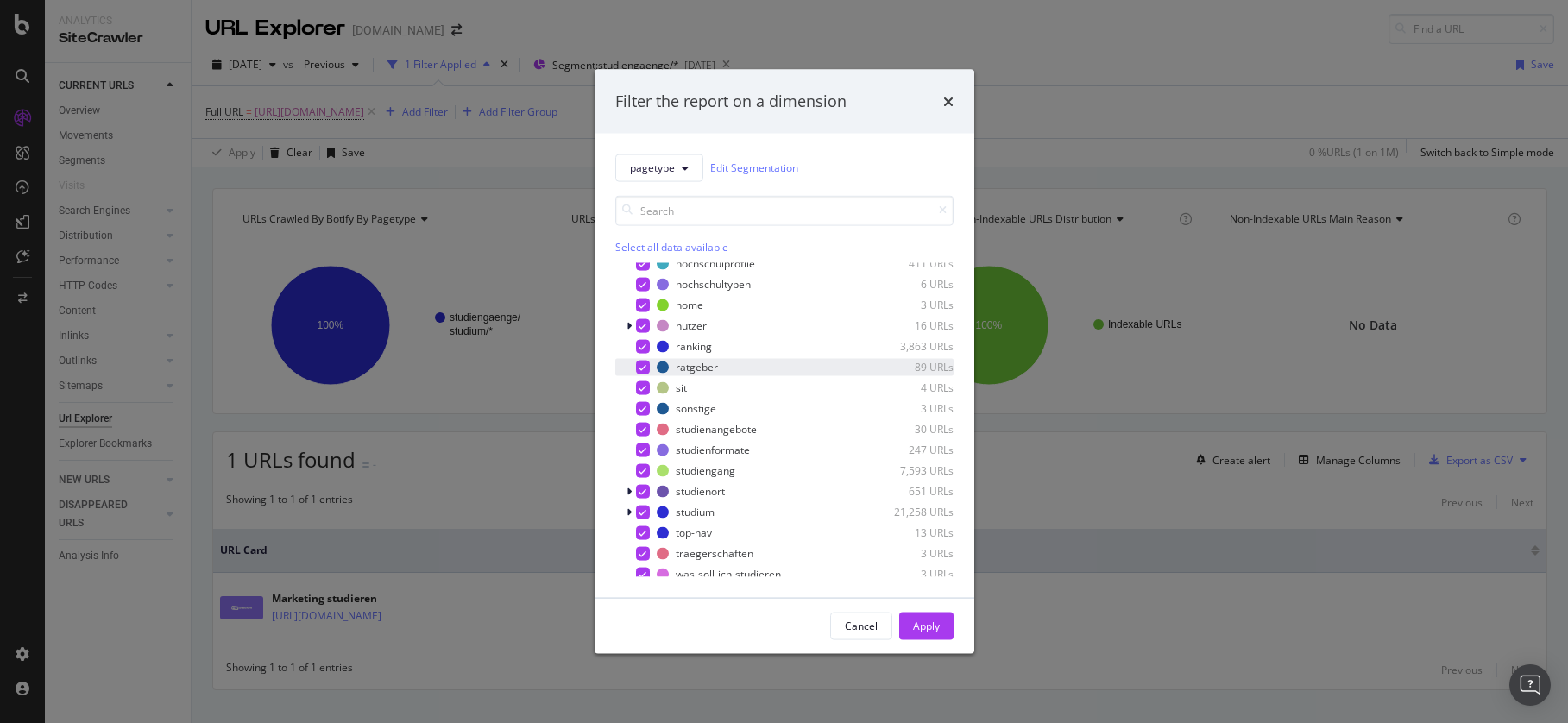
scroll to position [118, 0]
drag, startPoint x: 630, startPoint y: 507, endPoint x: 684, endPoint y: 497, distance: 54.9
click at [630, 507] on icon "modal" at bounding box center [629, 506] width 5 height 11
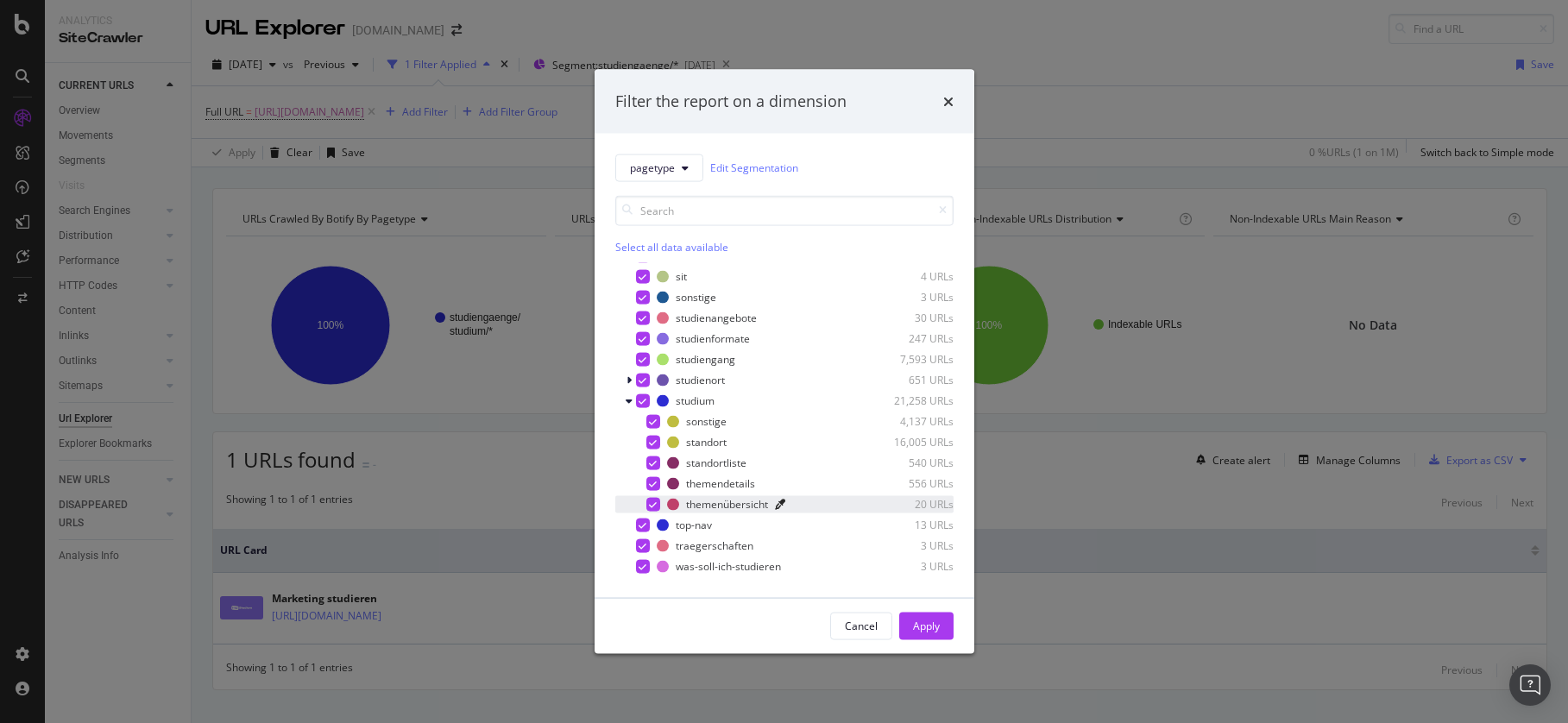
scroll to position [224, 0]
click at [642, 399] on icon "modal" at bounding box center [642, 400] width 8 height 9
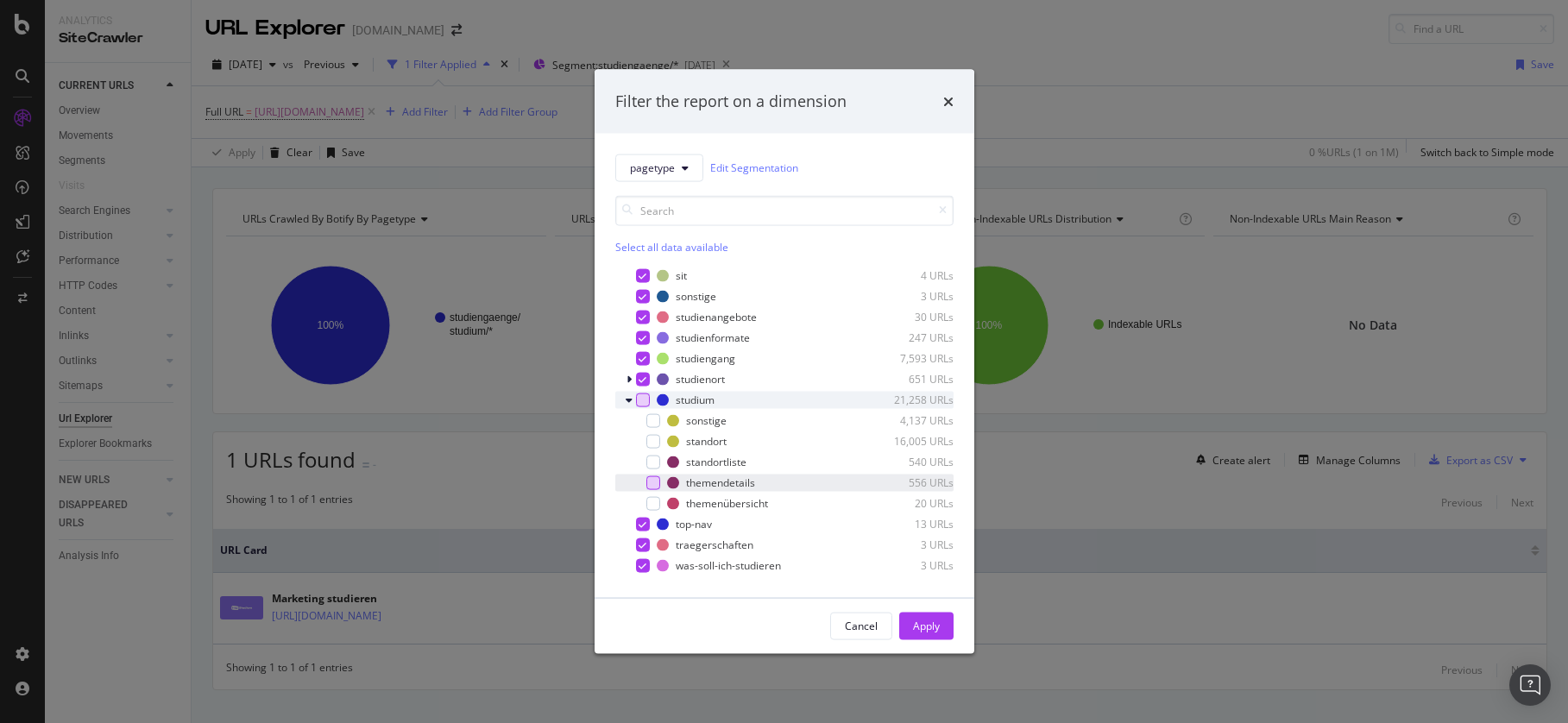
click at [655, 488] on div "modal" at bounding box center [654, 483] width 14 height 14
click at [645, 403] on icon "modal" at bounding box center [642, 400] width 8 height 9
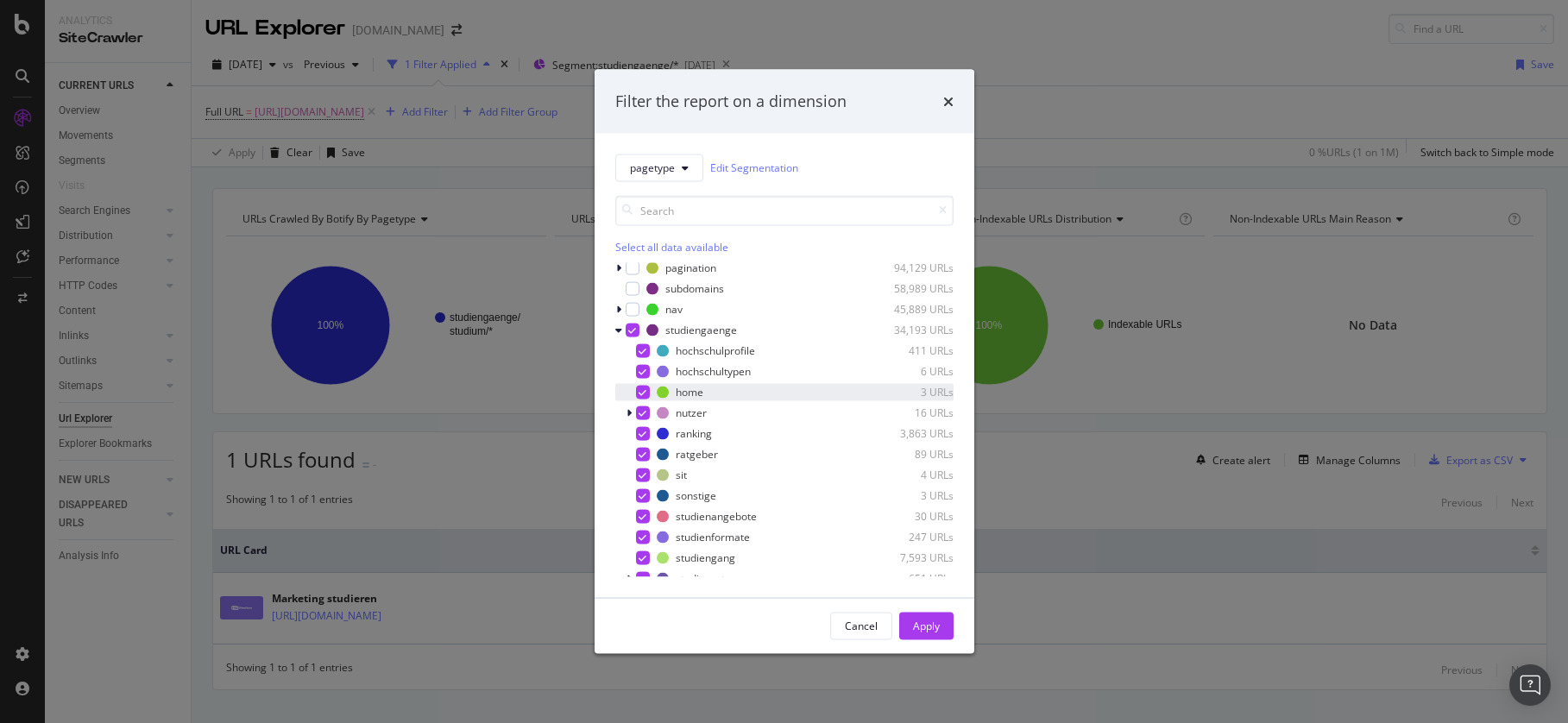
scroll to position [0, 0]
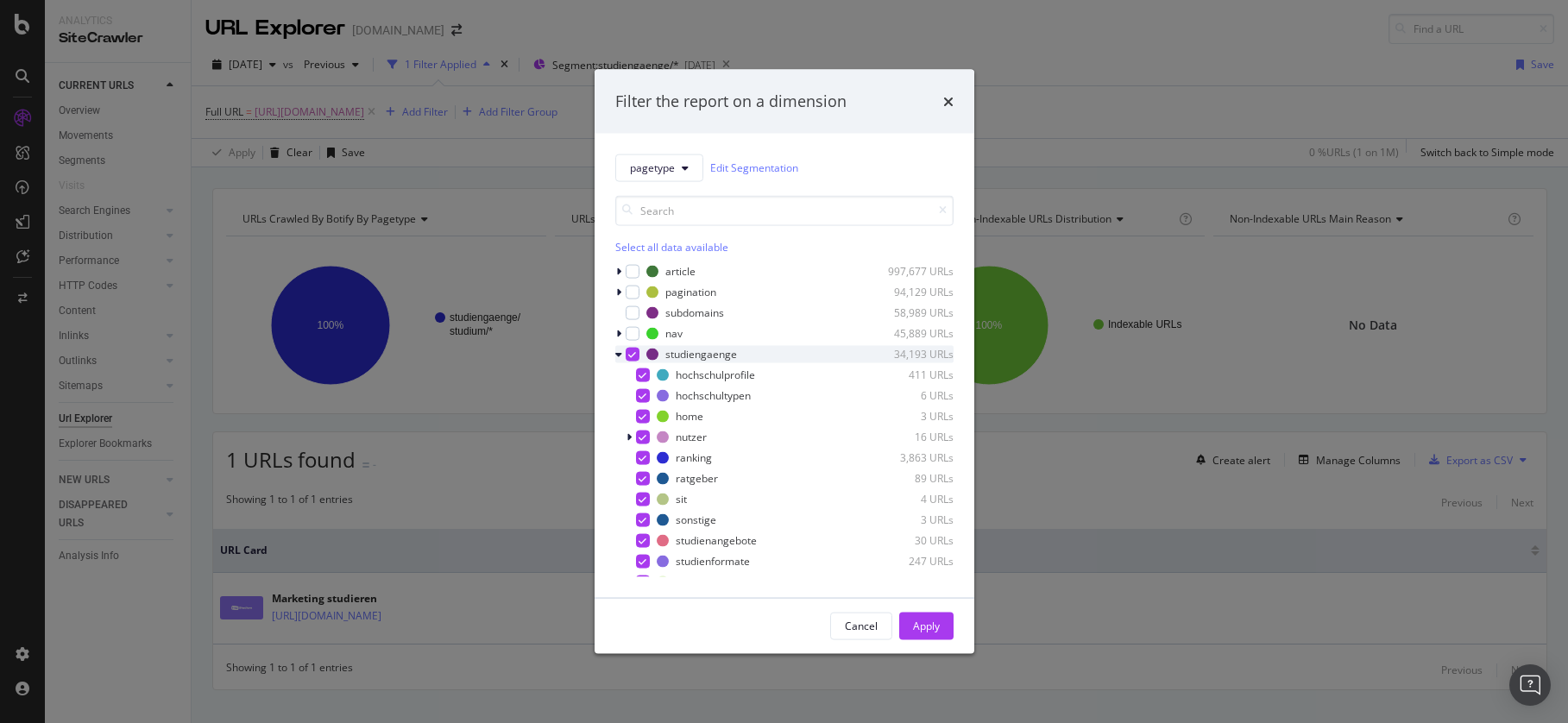
click at [639, 350] on div "studiengaenge 34,193 URLs" at bounding box center [784, 354] width 338 height 18
click at [616, 349] on icon "modal" at bounding box center [619, 352] width 5 height 11
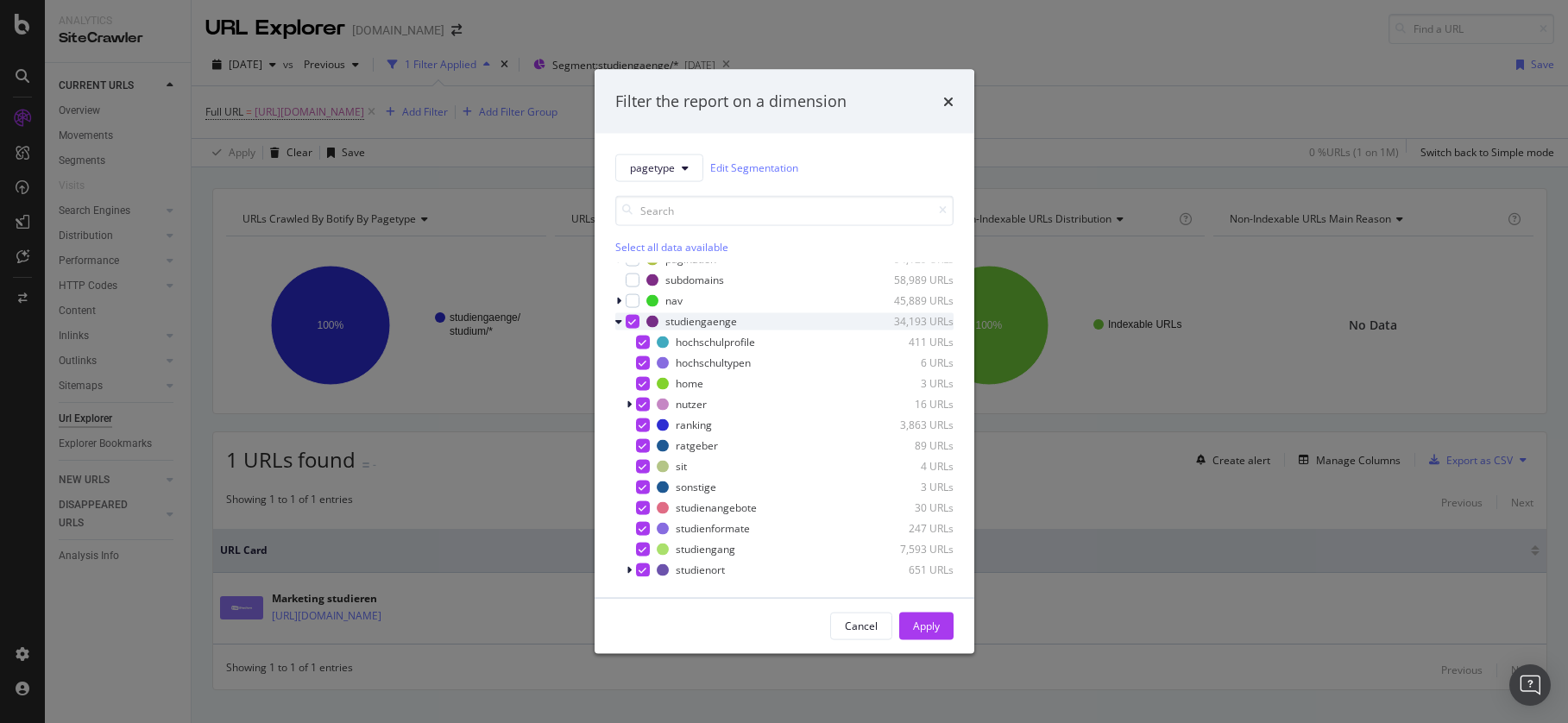
click at [631, 318] on icon "modal" at bounding box center [631, 321] width 8 height 9
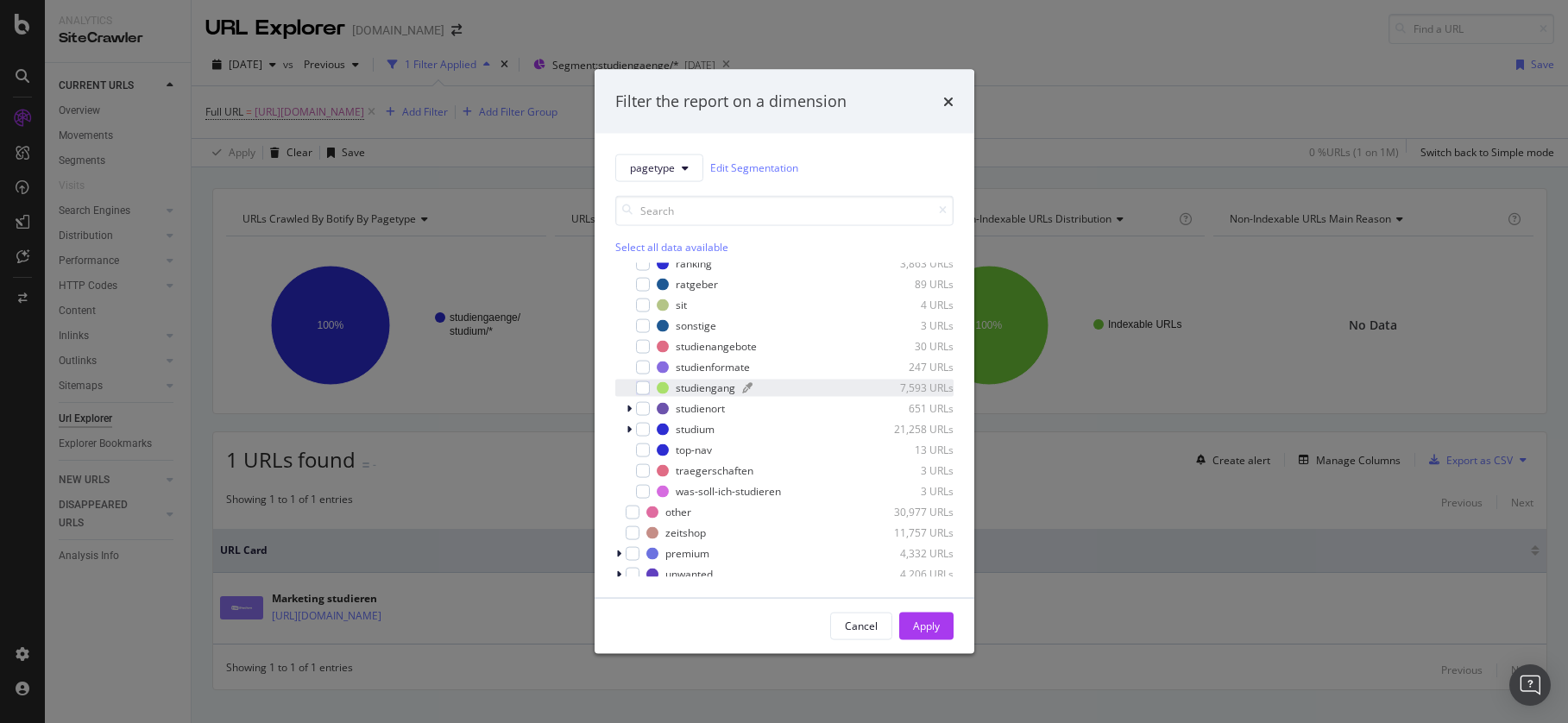
scroll to position [196, 0]
drag, startPoint x: 628, startPoint y: 424, endPoint x: 643, endPoint y: 423, distance: 15.0
click at [628, 424] on icon "modal" at bounding box center [629, 426] width 5 height 11
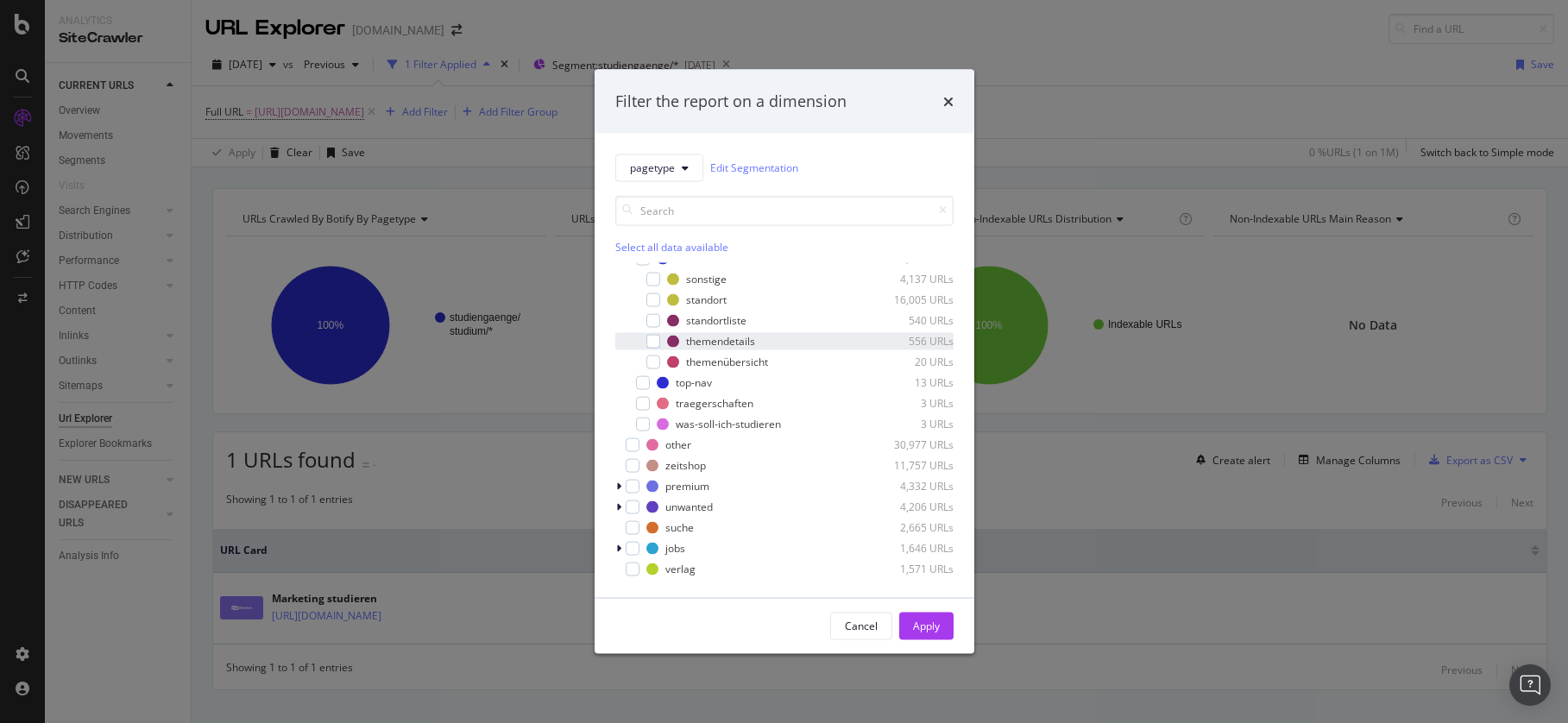
scroll to position [367, 0]
click at [653, 344] on div "modal" at bounding box center [654, 339] width 14 height 14
click at [930, 622] on div "Apply" at bounding box center [926, 626] width 27 height 15
